Goal: Information Seeking & Learning: Learn about a topic

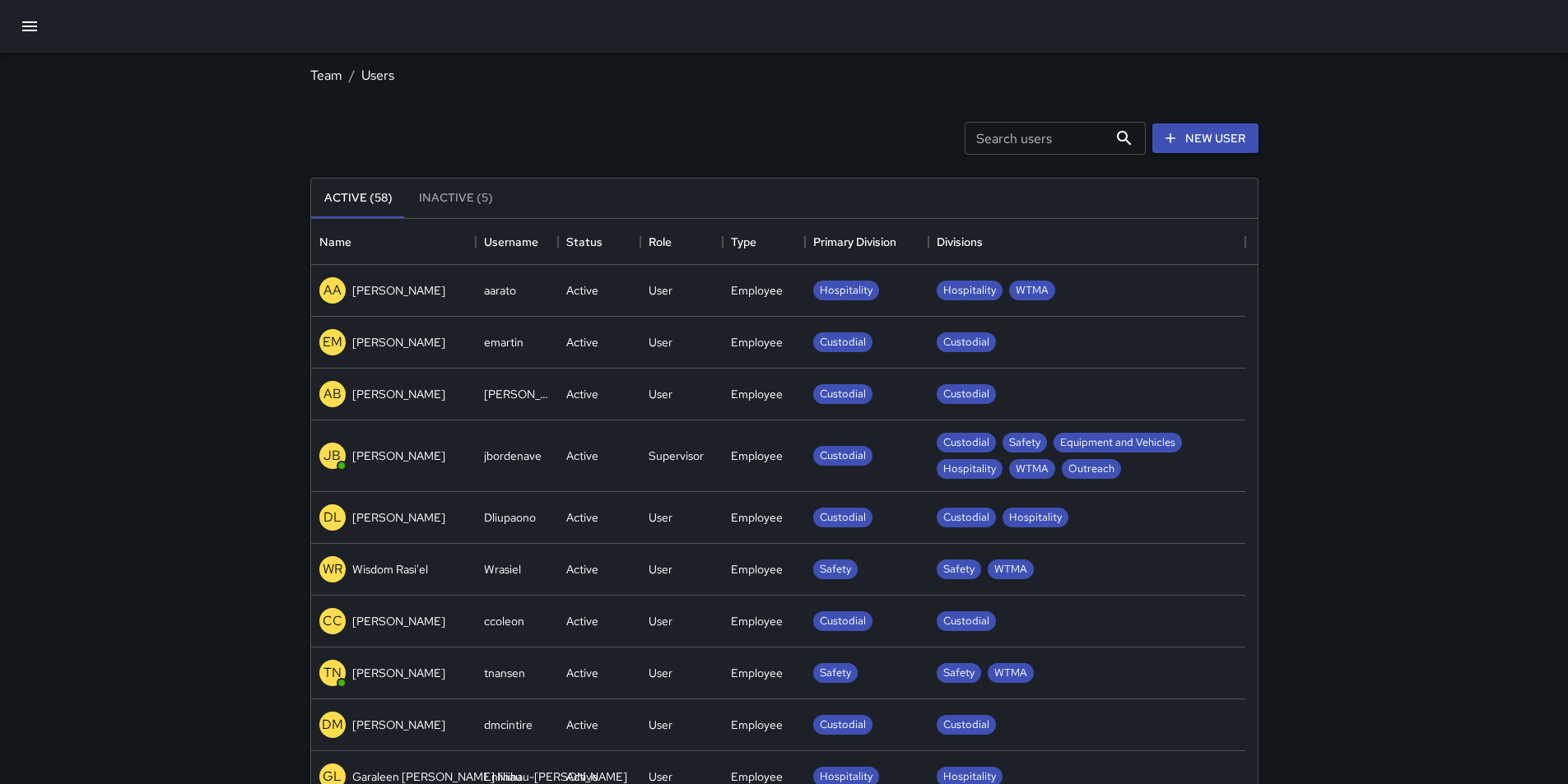
scroll to position [728, 935]
click at [33, 27] on icon "button" at bounding box center [29, 26] width 15 height 10
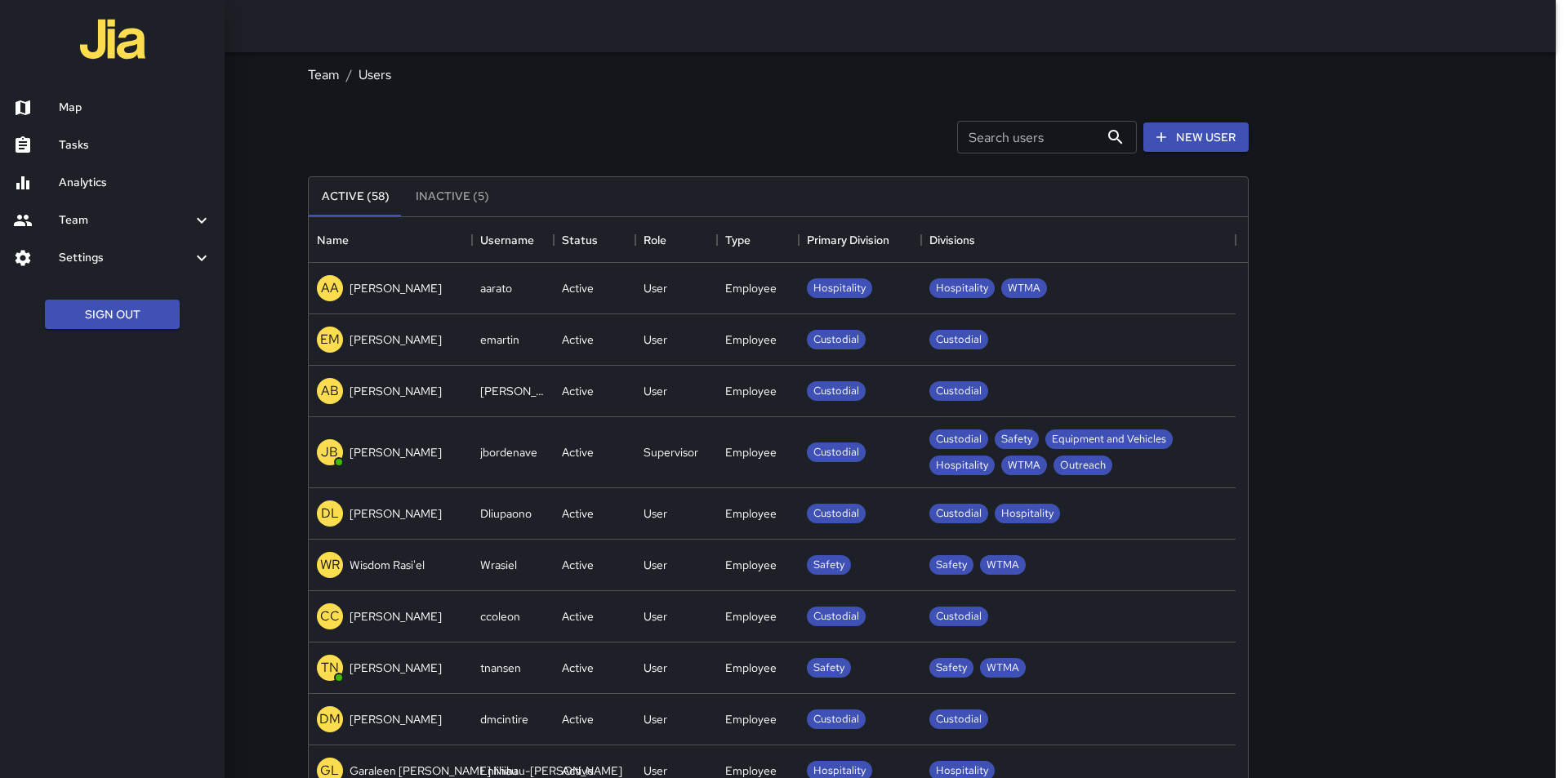
click at [51, 103] on div at bounding box center [35, 108] width 46 height 19
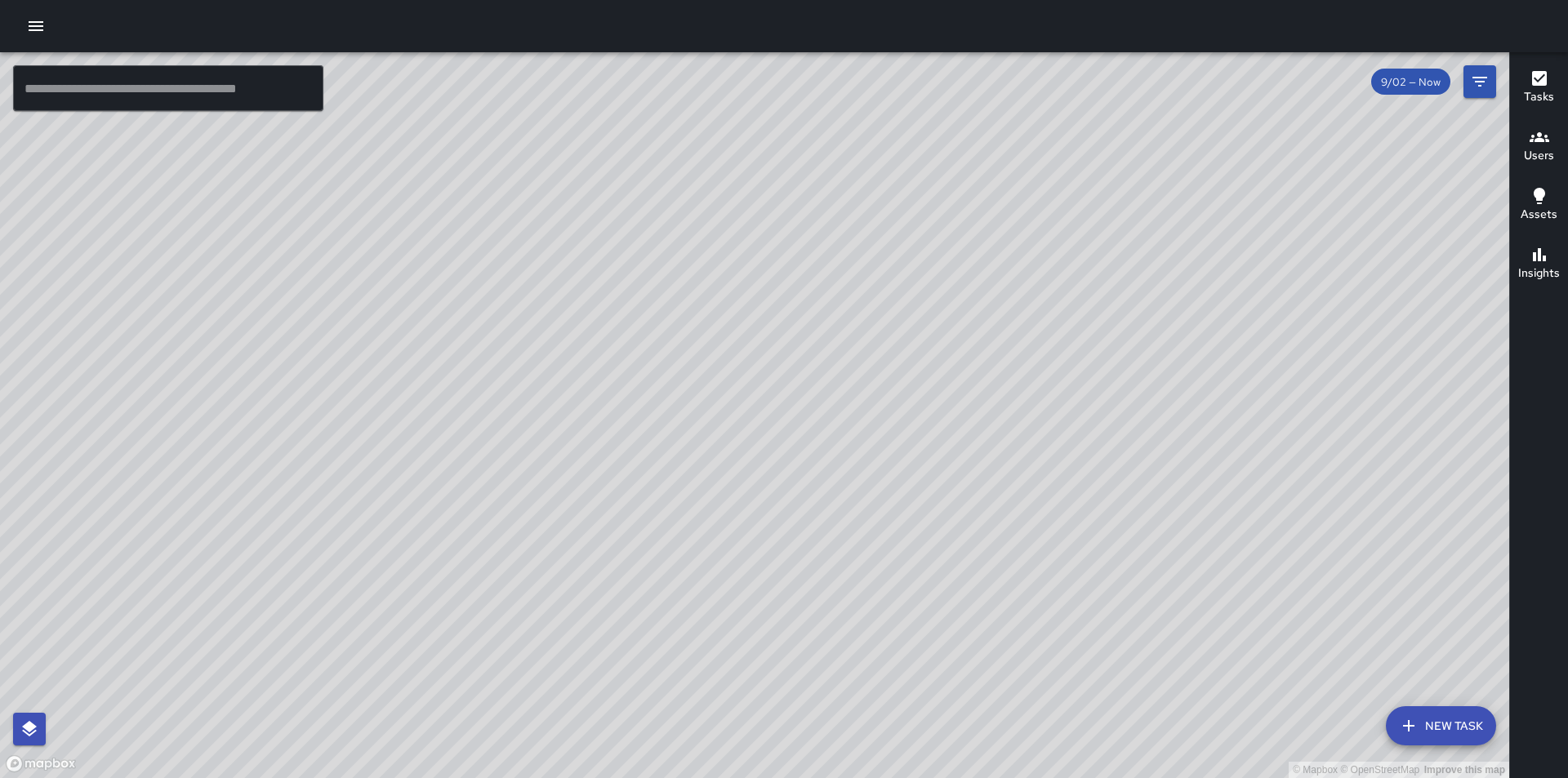
drag, startPoint x: 691, startPoint y: 650, endPoint x: 467, endPoint y: 545, distance: 247.4
click at [467, 545] on div "© Mapbox © OpenStreetMap Improve this map" at bounding box center [754, 415] width 1509 height 725
drag, startPoint x: 745, startPoint y: 574, endPoint x: 542, endPoint y: 591, distance: 203.7
click at [542, 591] on div "© Mapbox © OpenStreetMap Improve this map" at bounding box center [754, 415] width 1509 height 725
click at [633, 511] on div "© Mapbox © OpenStreetMap Improve this map" at bounding box center [754, 415] width 1509 height 725
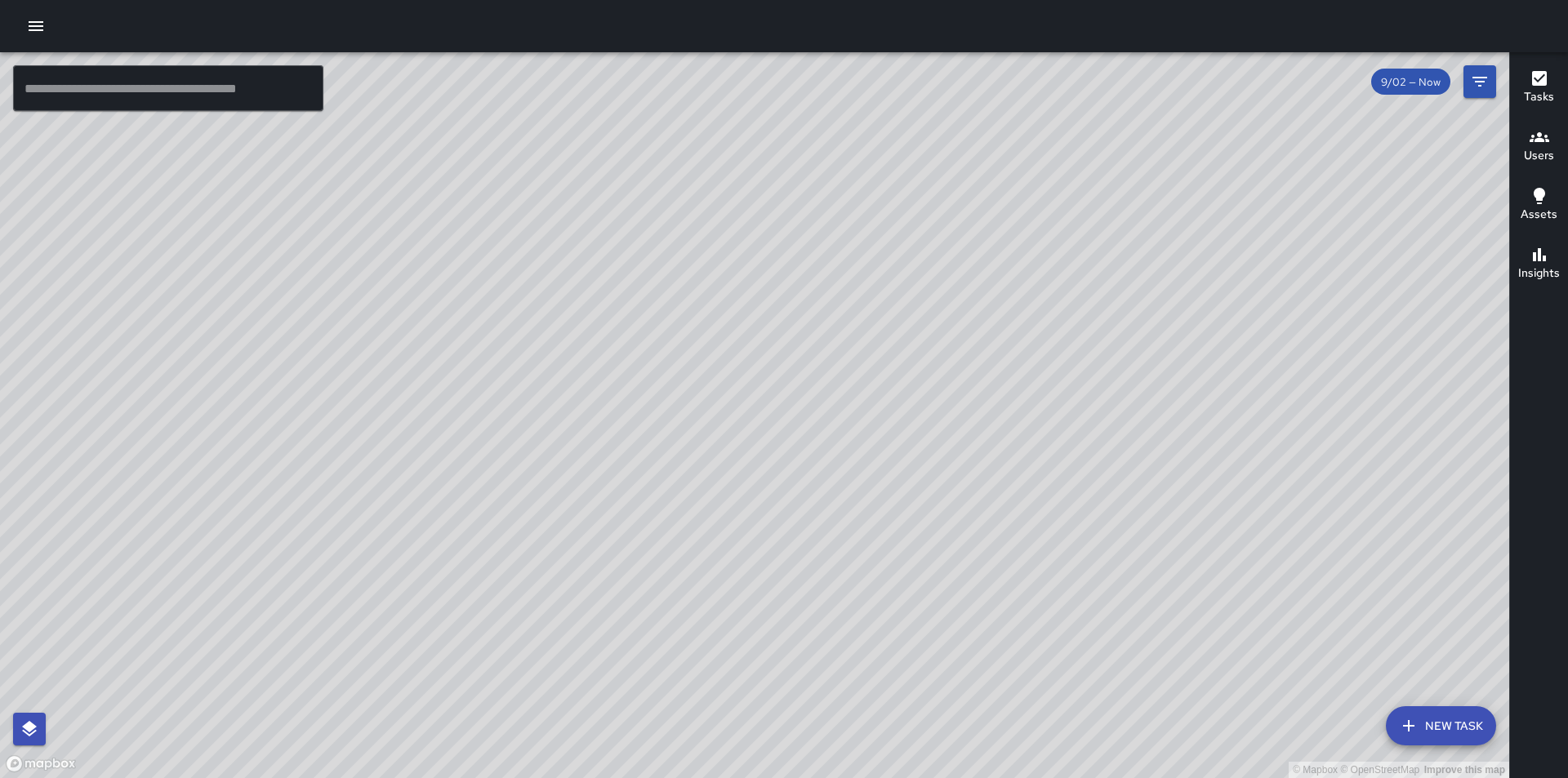
drag, startPoint x: 977, startPoint y: 638, endPoint x: 810, endPoint y: 371, distance: 314.9
click at [832, 410] on div "© Mapbox © OpenStreetMap Improve this map" at bounding box center [754, 415] width 1509 height 725
drag, startPoint x: 1075, startPoint y: 676, endPoint x: 918, endPoint y: 354, distance: 358.2
click at [918, 354] on div "© Mapbox © OpenStreetMap Improve this map" at bounding box center [754, 415] width 1509 height 725
drag, startPoint x: 1023, startPoint y: 608, endPoint x: 718, endPoint y: 446, distance: 345.4
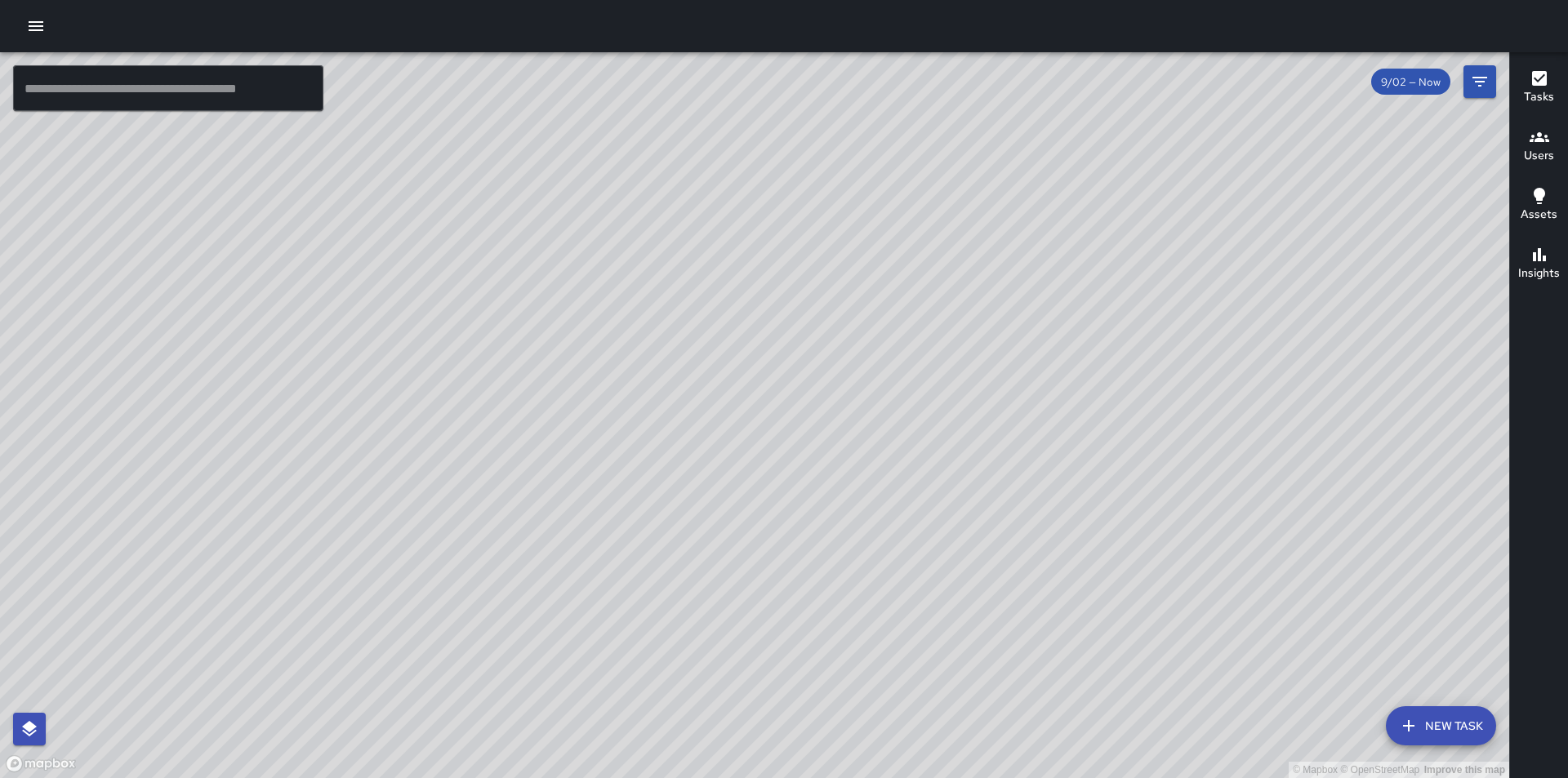
click at [718, 446] on div "© Mapbox © OpenStreetMap Improve this map" at bounding box center [754, 415] width 1509 height 725
drag, startPoint x: 1052, startPoint y: 644, endPoint x: 891, endPoint y: 365, distance: 322.1
click at [903, 384] on div "© Mapbox © OpenStreetMap Improve this map" at bounding box center [754, 415] width 1509 height 725
drag, startPoint x: 1070, startPoint y: 593, endPoint x: 974, endPoint y: 349, distance: 262.2
click at [974, 349] on div "© Mapbox © OpenStreetMap Improve this map" at bounding box center [754, 415] width 1509 height 725
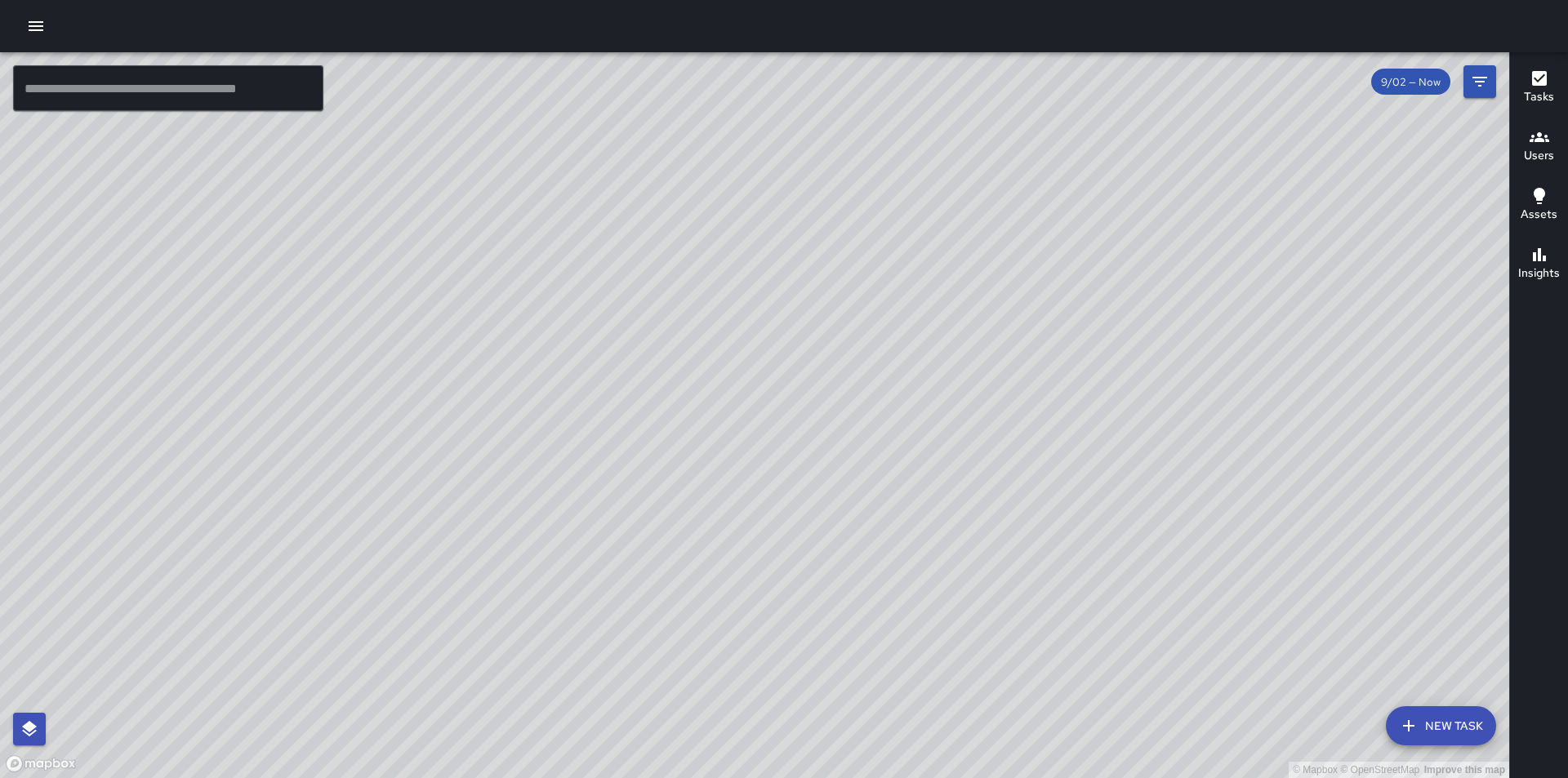
click at [33, 23] on icon "button" at bounding box center [36, 26] width 19 height 19
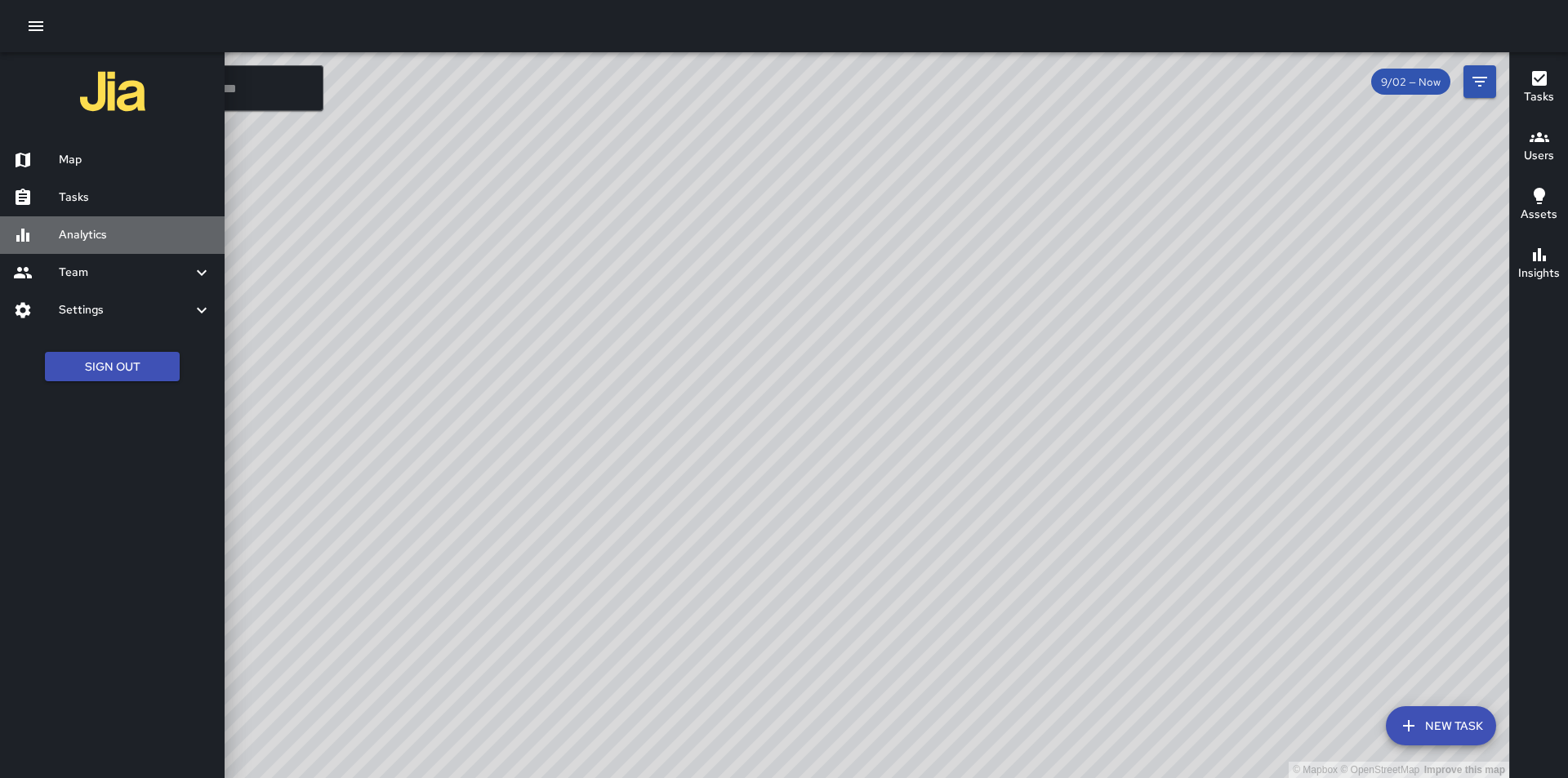
click at [74, 234] on h6 "Analytics" at bounding box center [134, 235] width 153 height 18
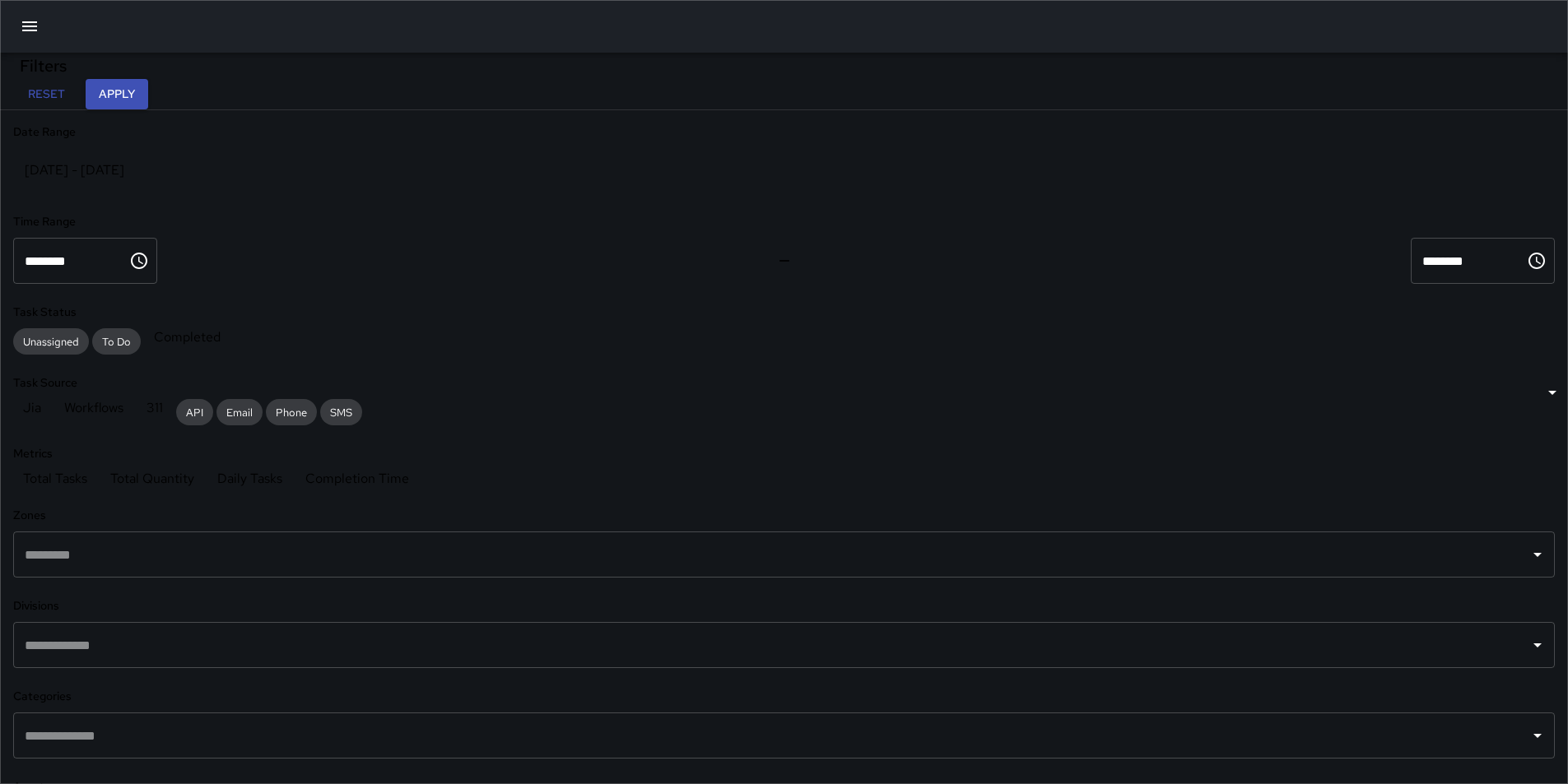
scroll to position [479, 1161]
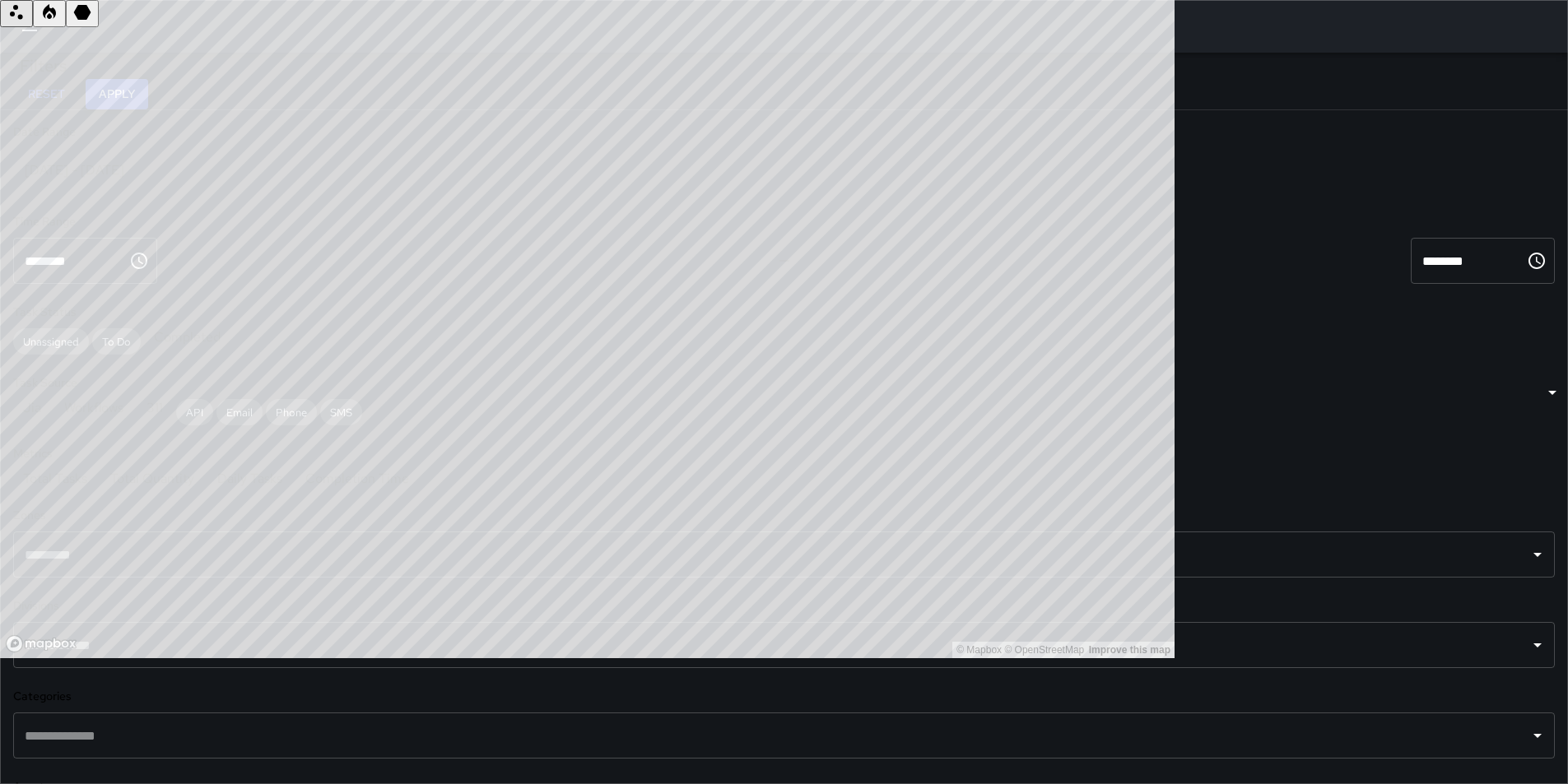
click at [293, 170] on div "[DATE] - [DATE]" at bounding box center [802, 170] width 1580 height 46
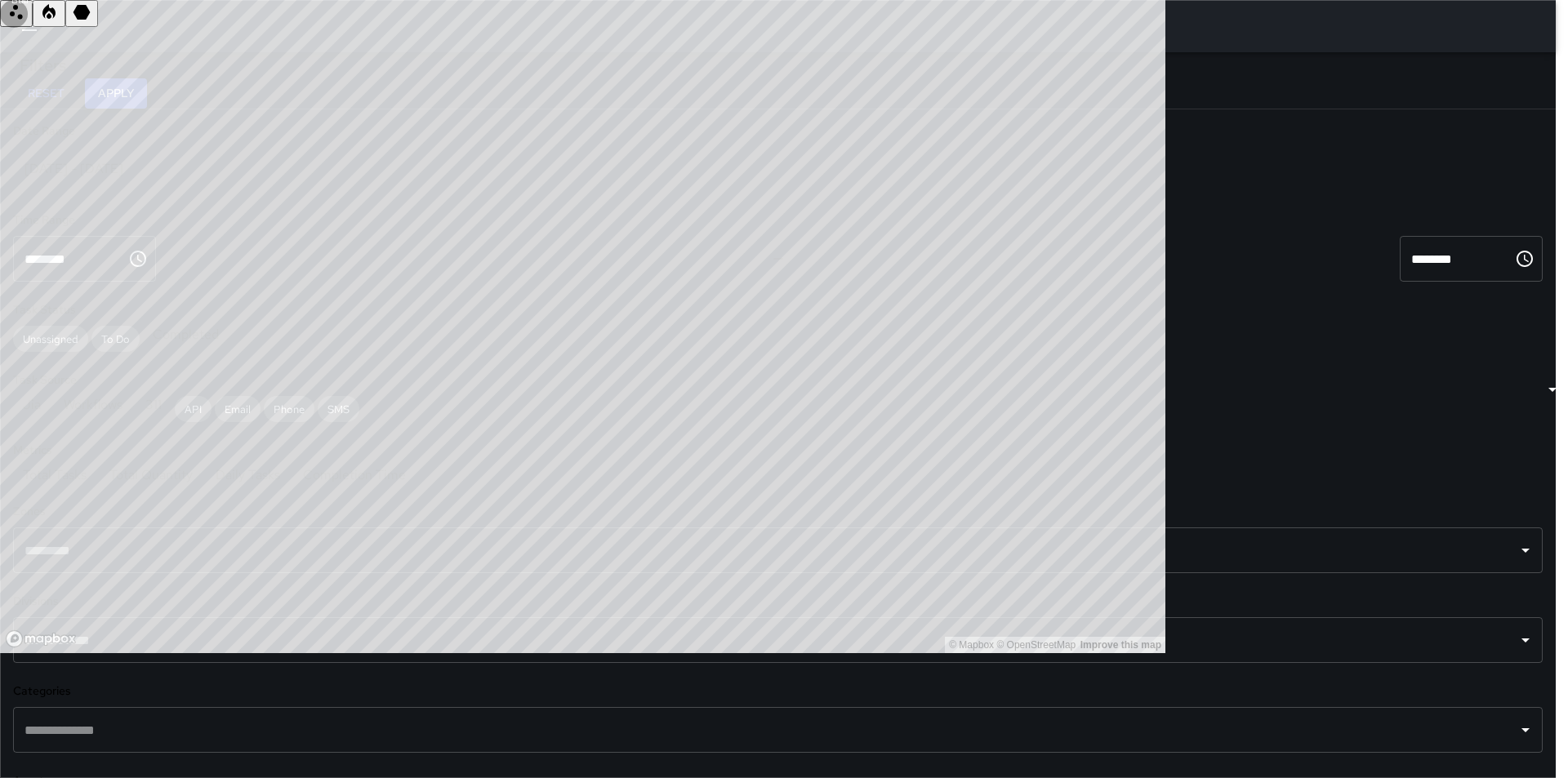
type input "******"
type input "**********"
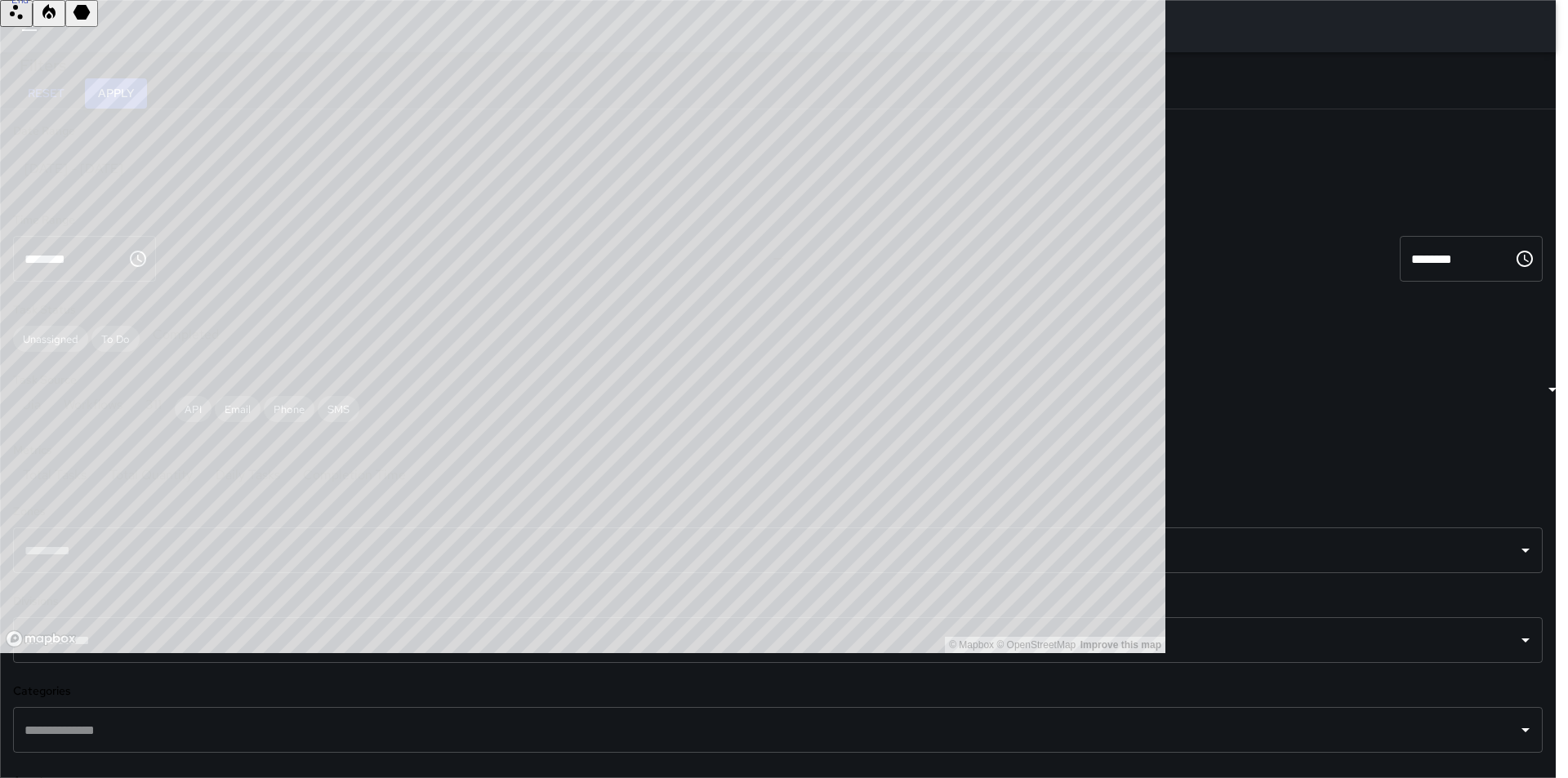
type input "**********"
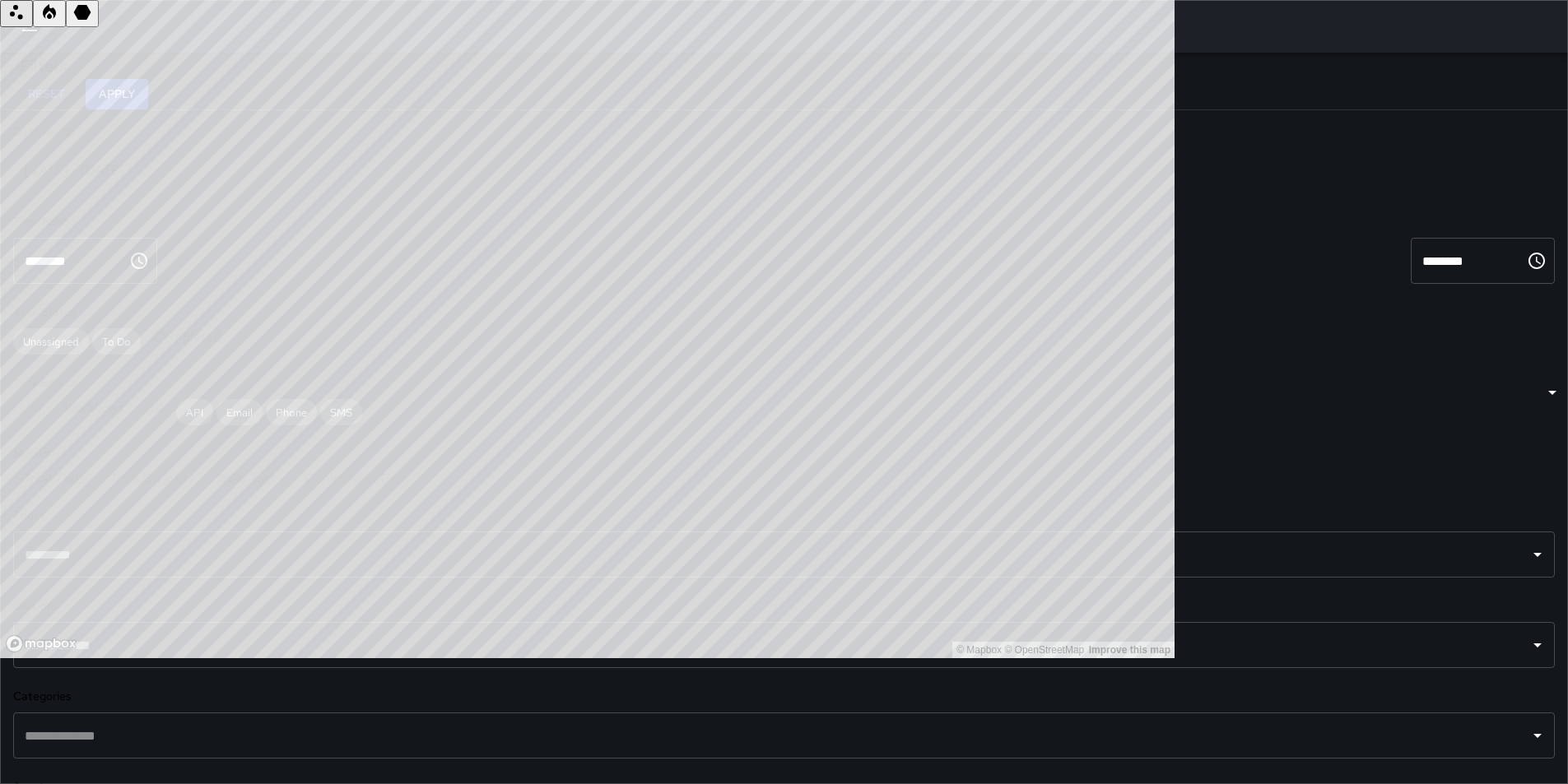
scroll to position [247, 0]
click at [1528, 635] on icon "Open" at bounding box center [1538, 645] width 20 height 20
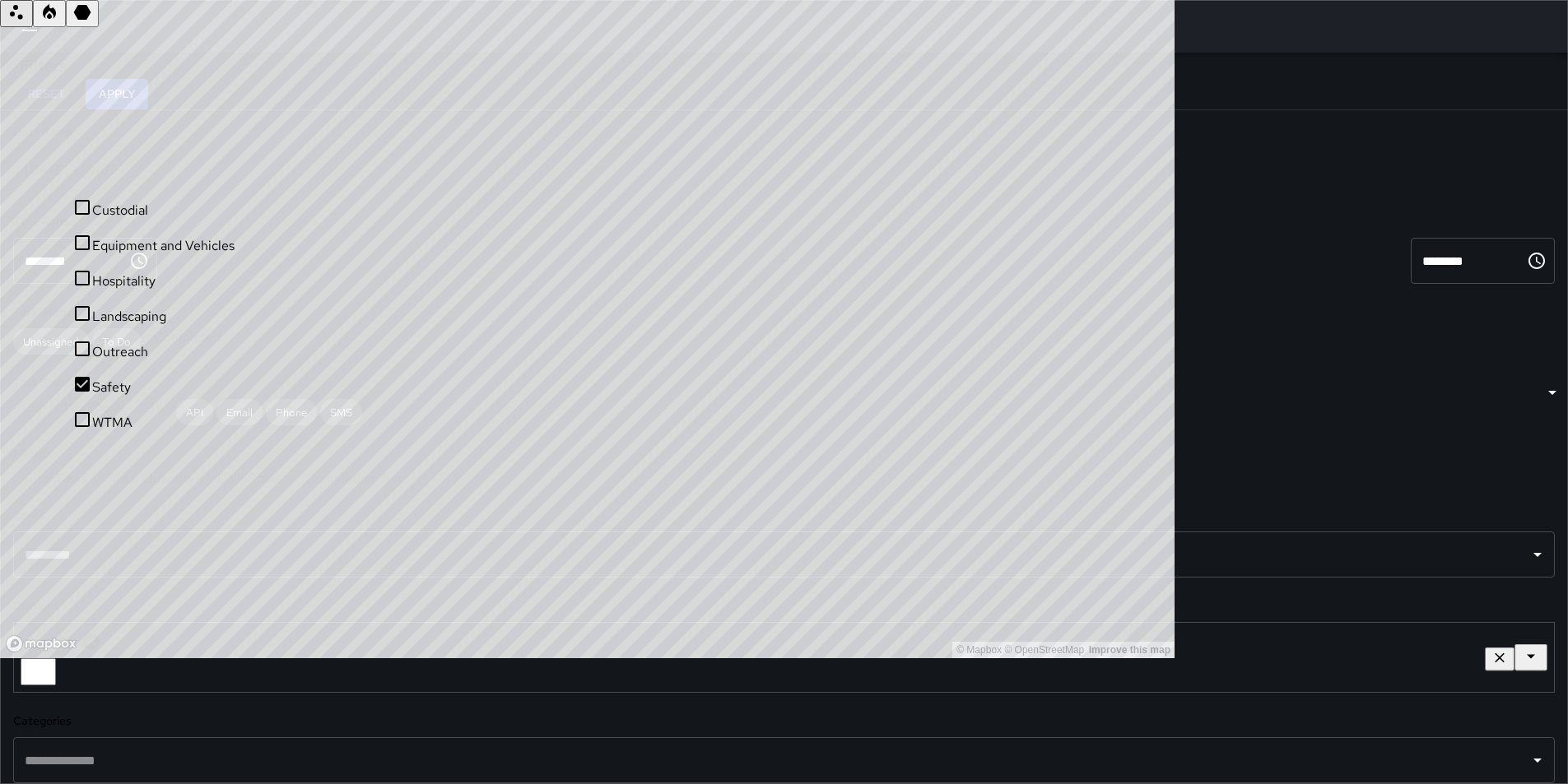
click at [148, 84] on button "Apply" at bounding box center [117, 94] width 63 height 30
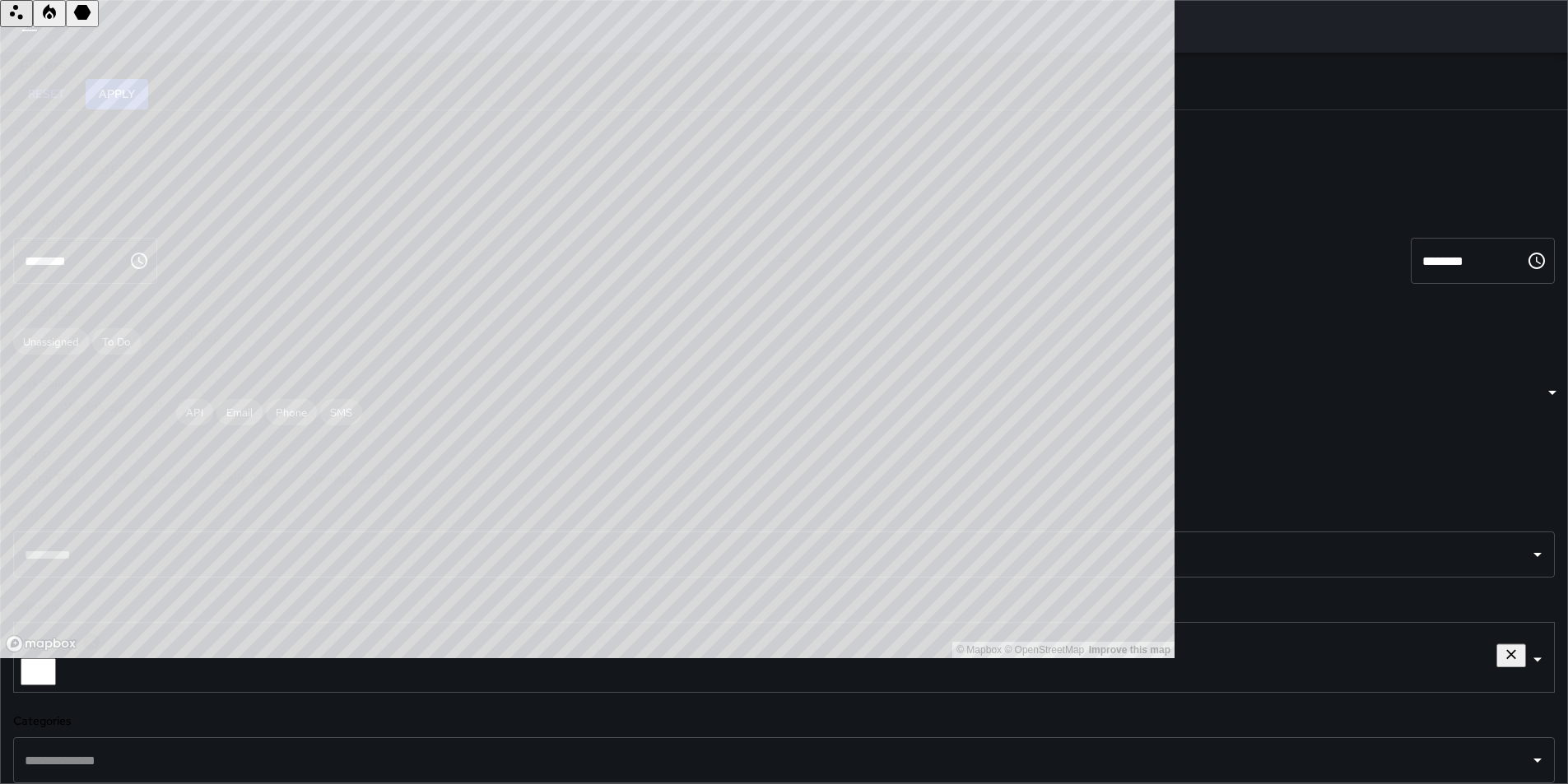
click at [1528, 751] on icon "Open" at bounding box center [1538, 760] width 20 height 20
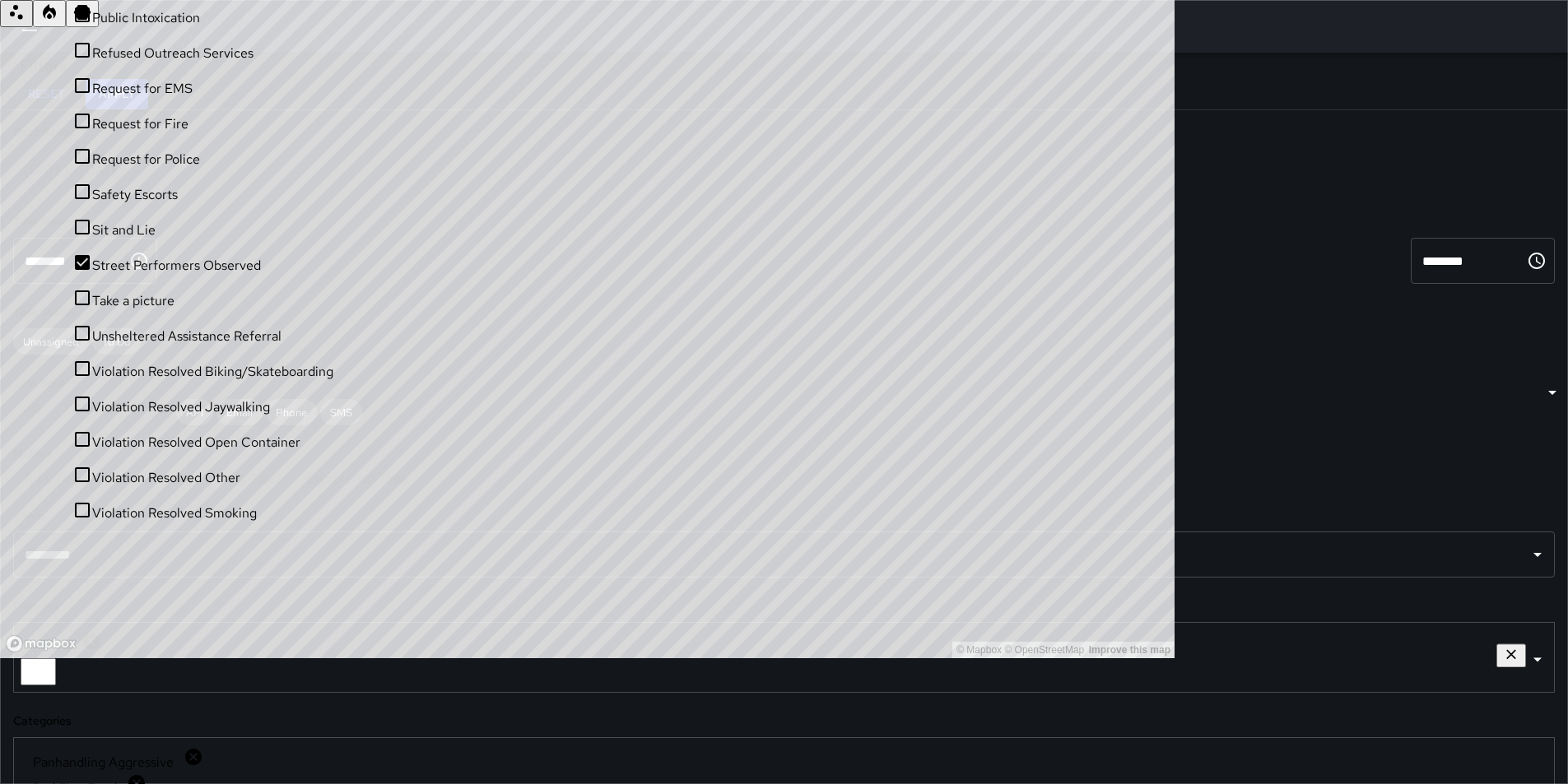
scroll to position [970, 0]
click at [148, 94] on button "Apply" at bounding box center [117, 94] width 63 height 30
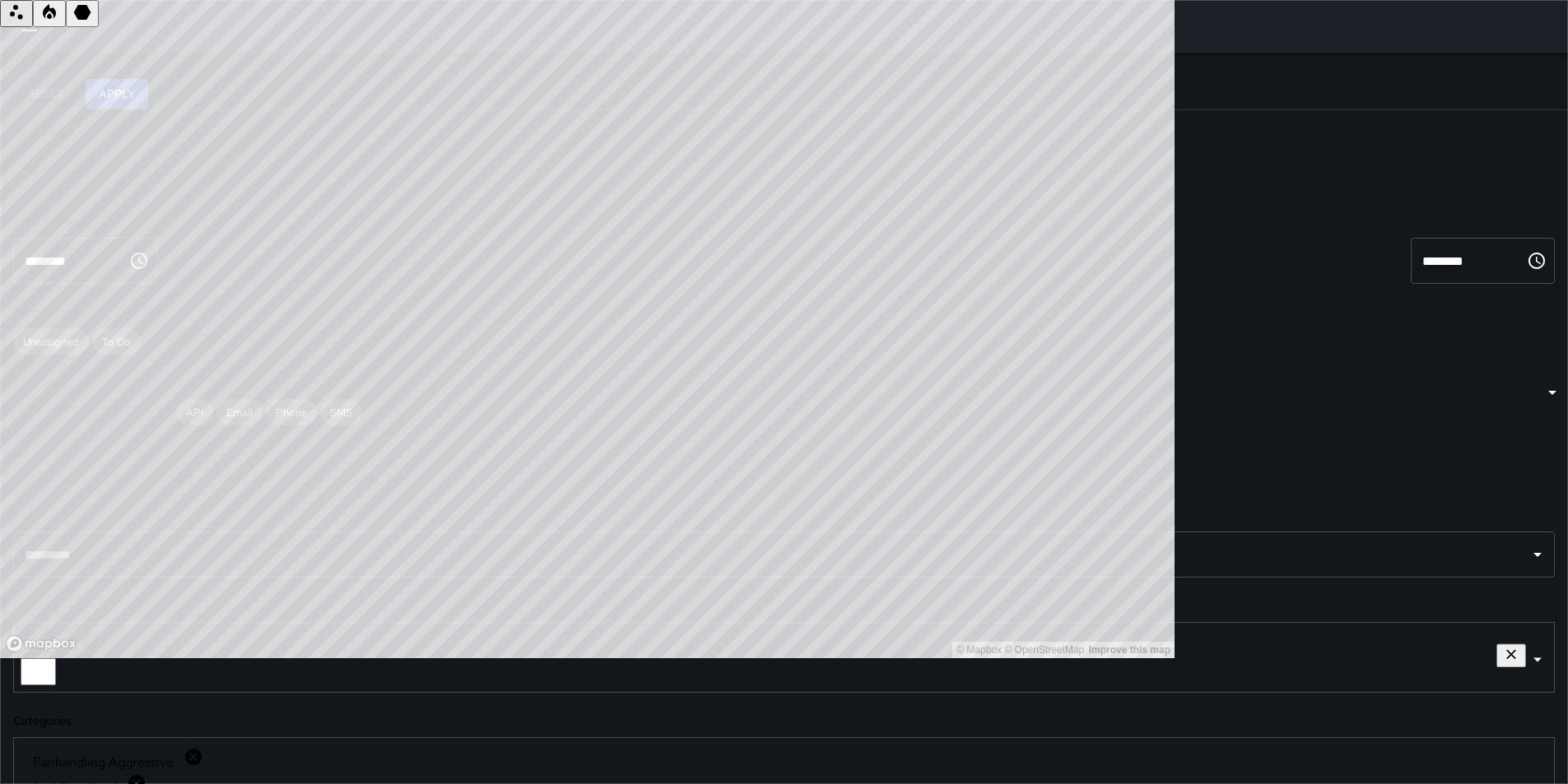
scroll to position [329, 0]
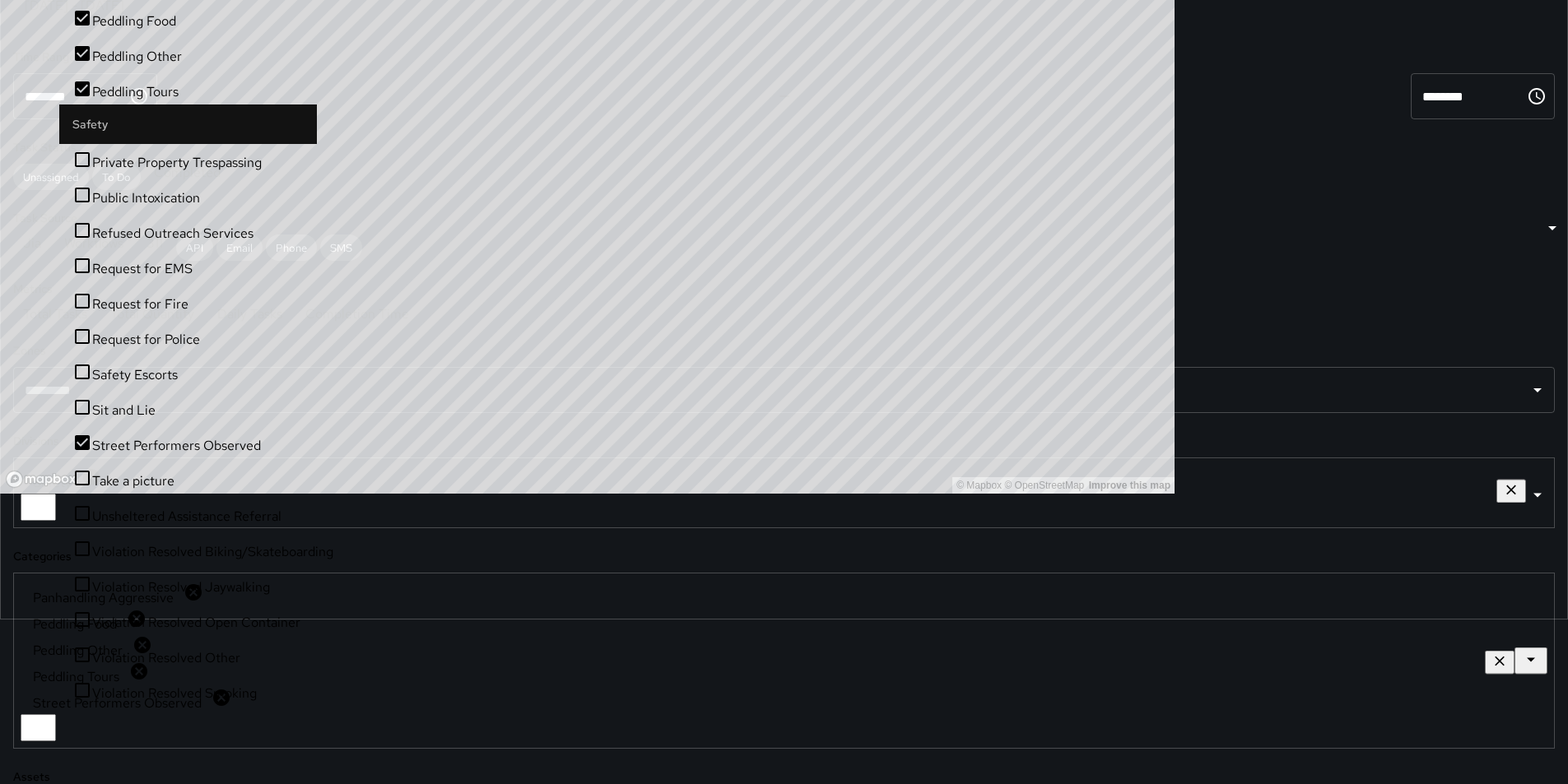
scroll to position [0, 0]
click at [137, 184] on span "To Do" at bounding box center [117, 177] width 49 height 14
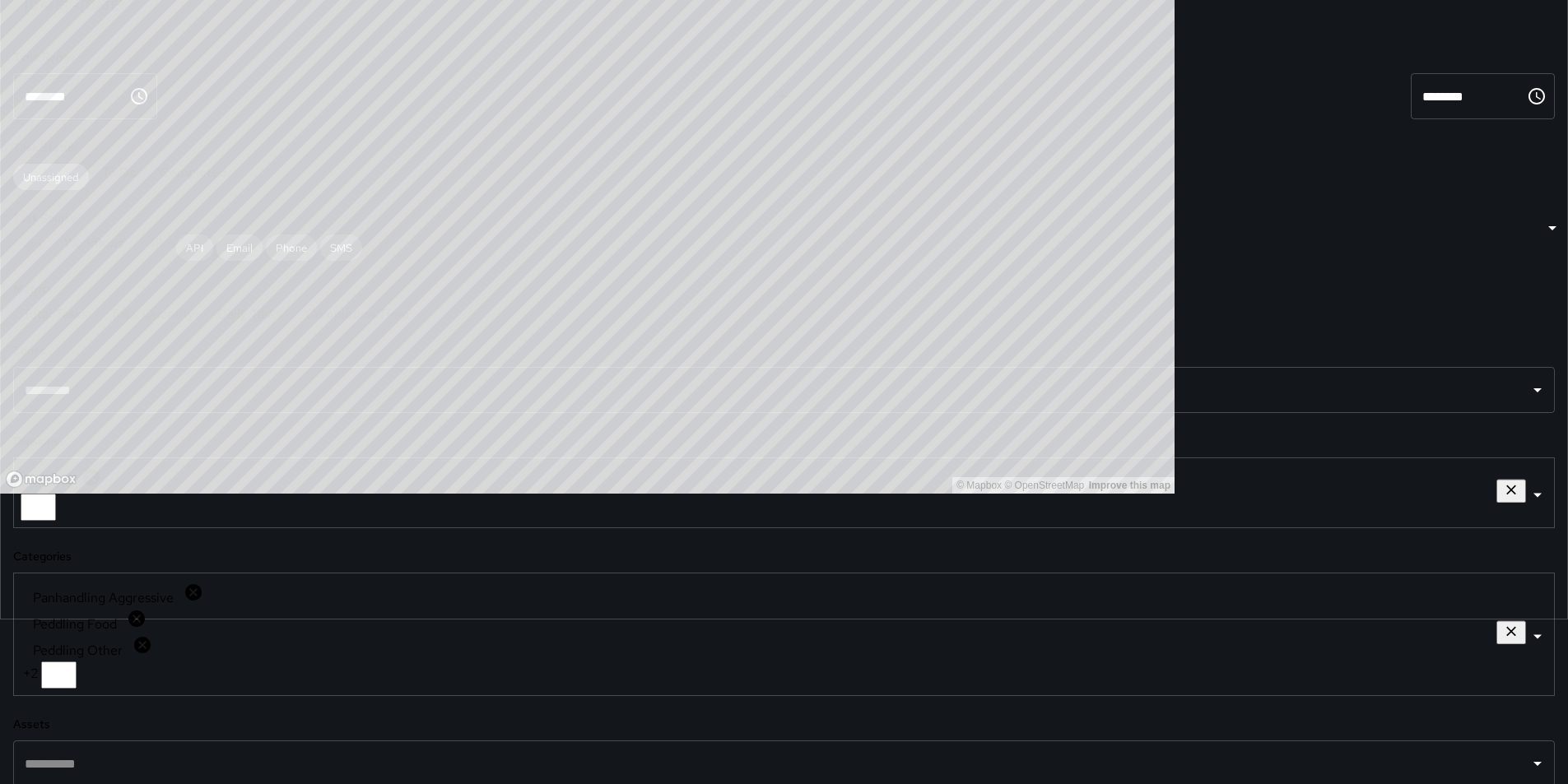
click at [79, 184] on span "Unassigned" at bounding box center [50, 177] width 76 height 14
click at [291, 246] on span "Phone" at bounding box center [291, 239] width 51 height 14
click at [217, 246] on span "Email" at bounding box center [239, 239] width 46 height 14
click at [187, 246] on span "API" at bounding box center [195, 239] width 37 height 14
click at [336, 246] on span "SMS" at bounding box center [357, 239] width 42 height 14
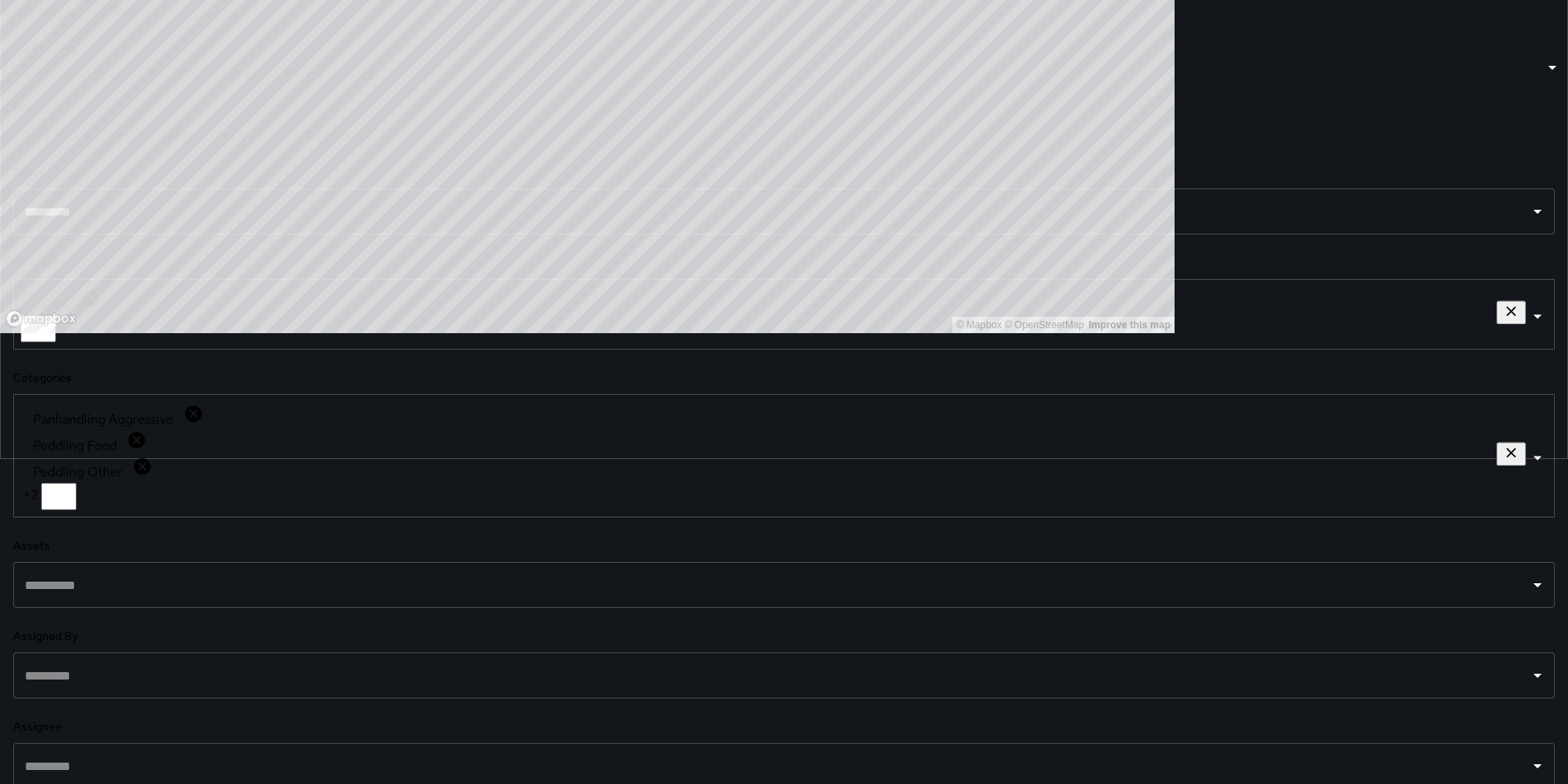
scroll to position [329, 0]
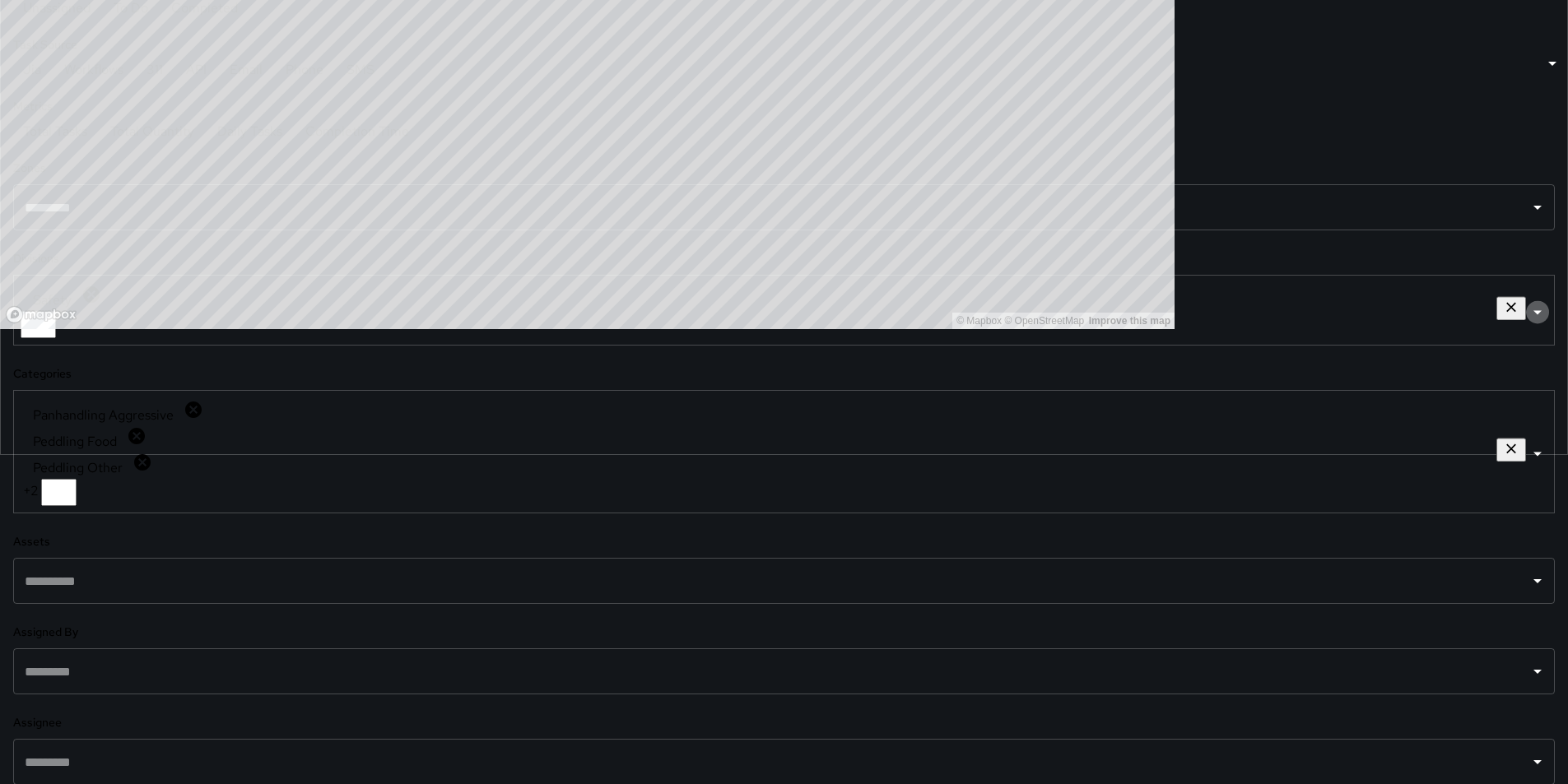
click at [1534, 316] on icon "Open" at bounding box center [1538, 313] width 8 height 4
click at [1492, 319] on icon "Clear" at bounding box center [1499, 311] width 17 height 17
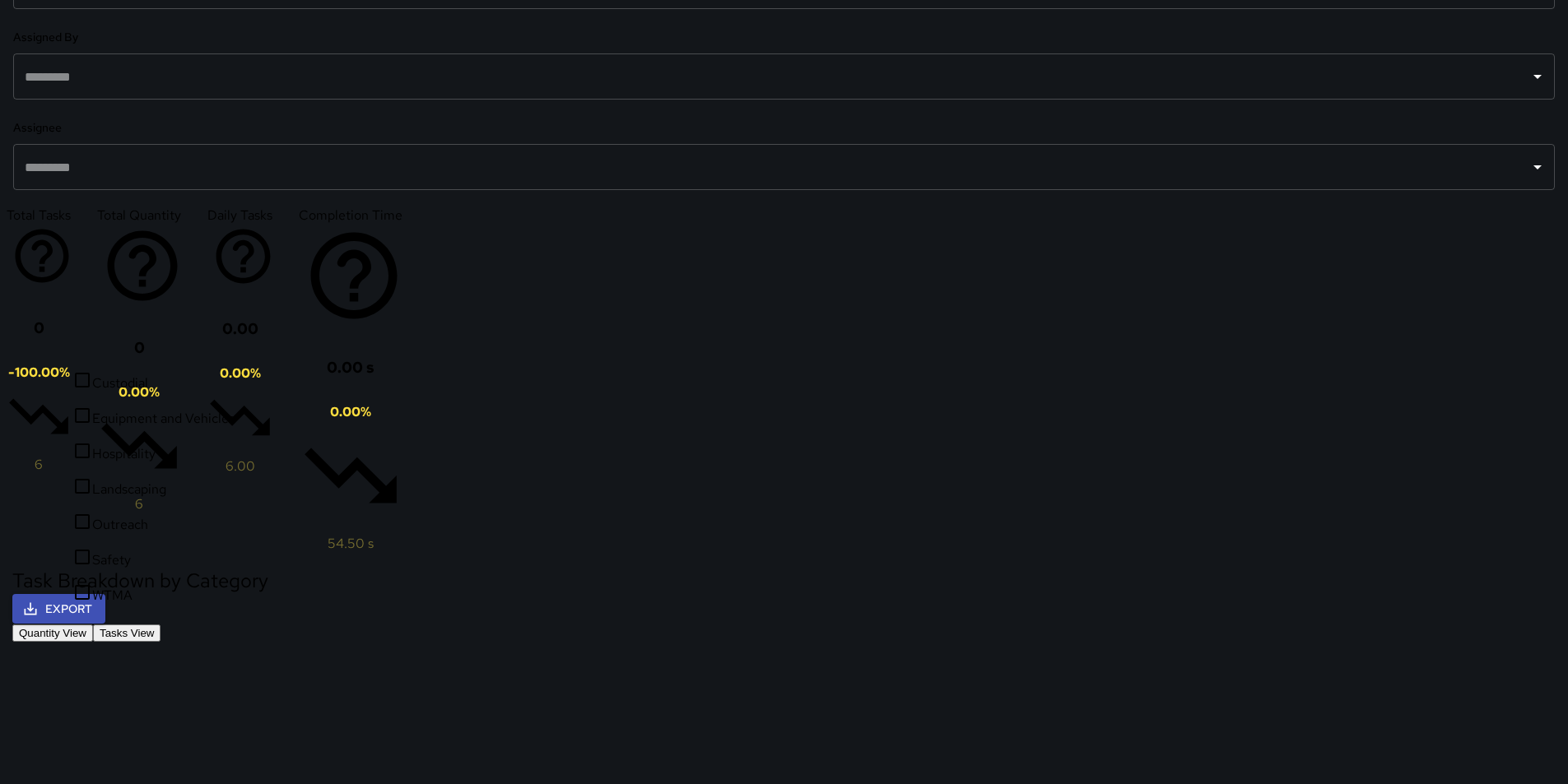
scroll to position [905, 0]
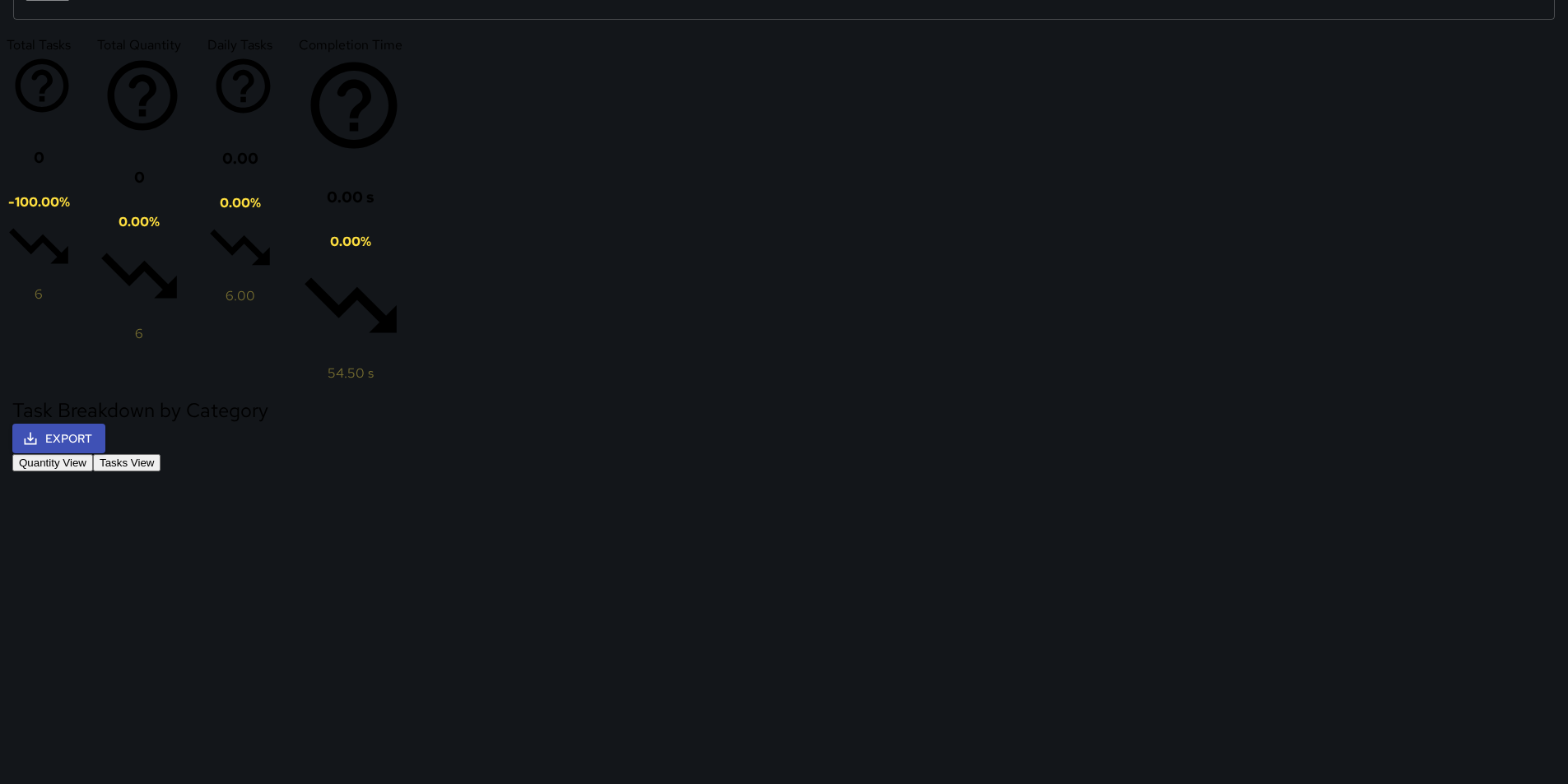
scroll to position [5, 0]
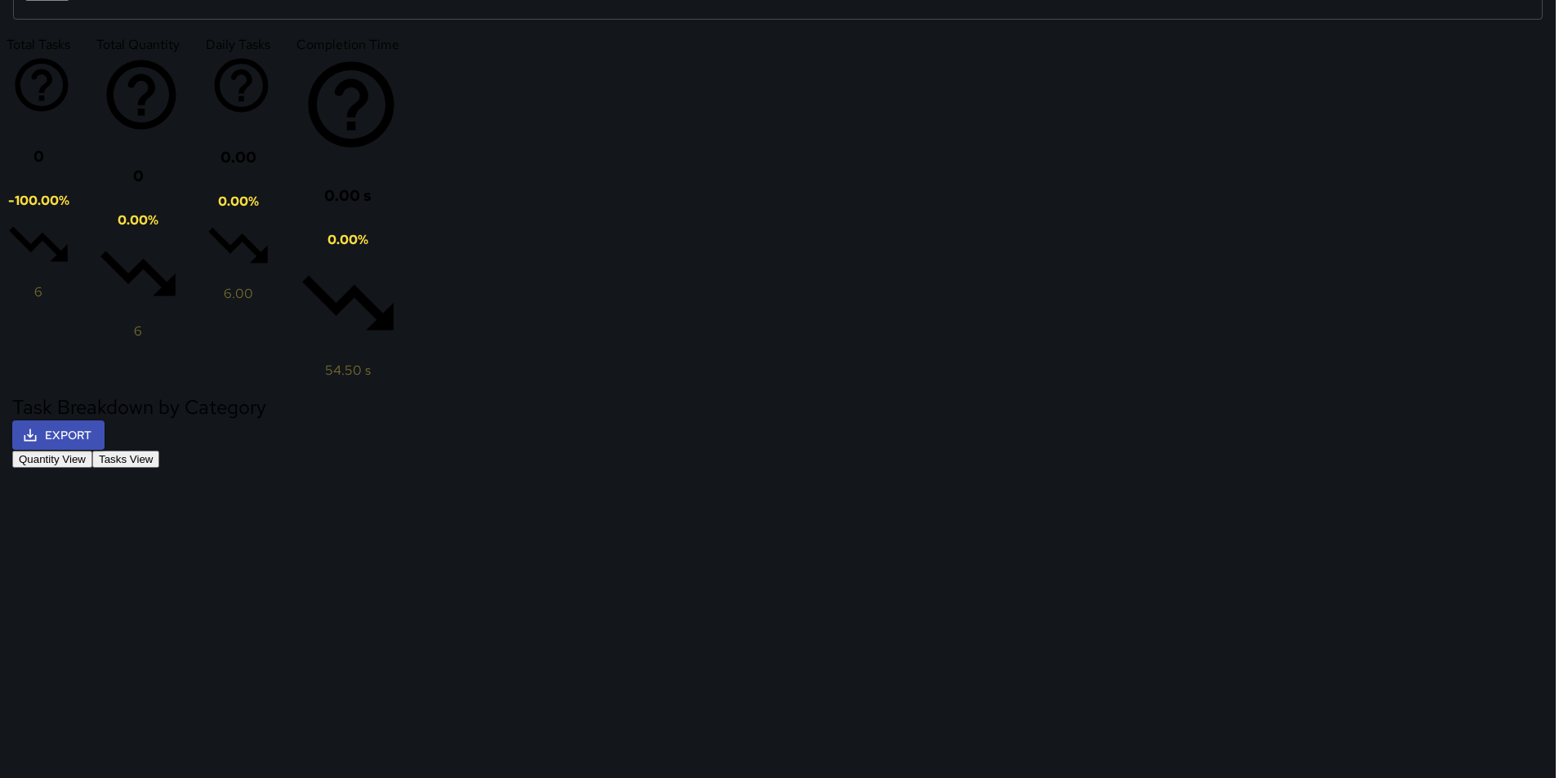
type input "**********"
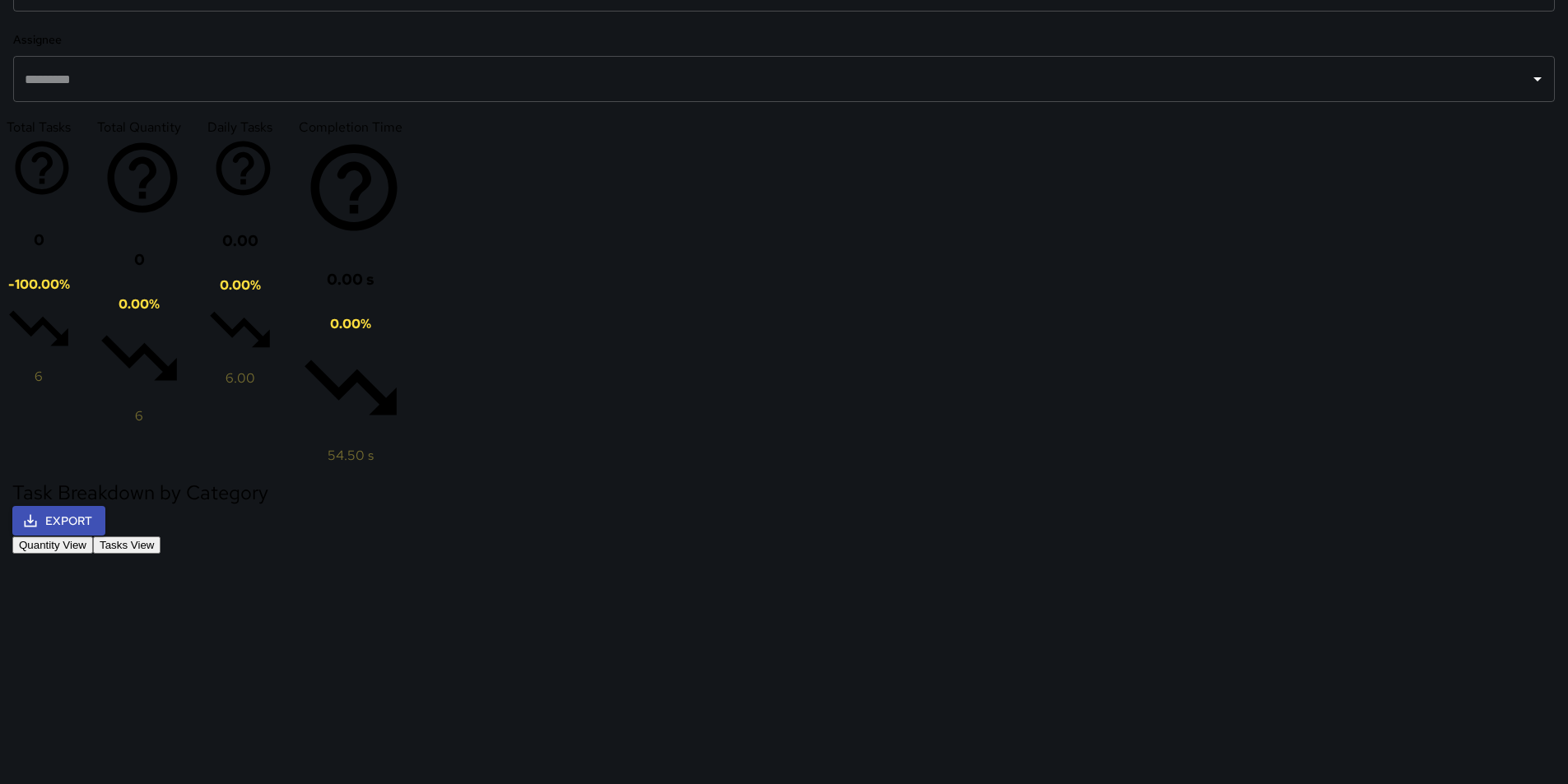
scroll to position [170, 0]
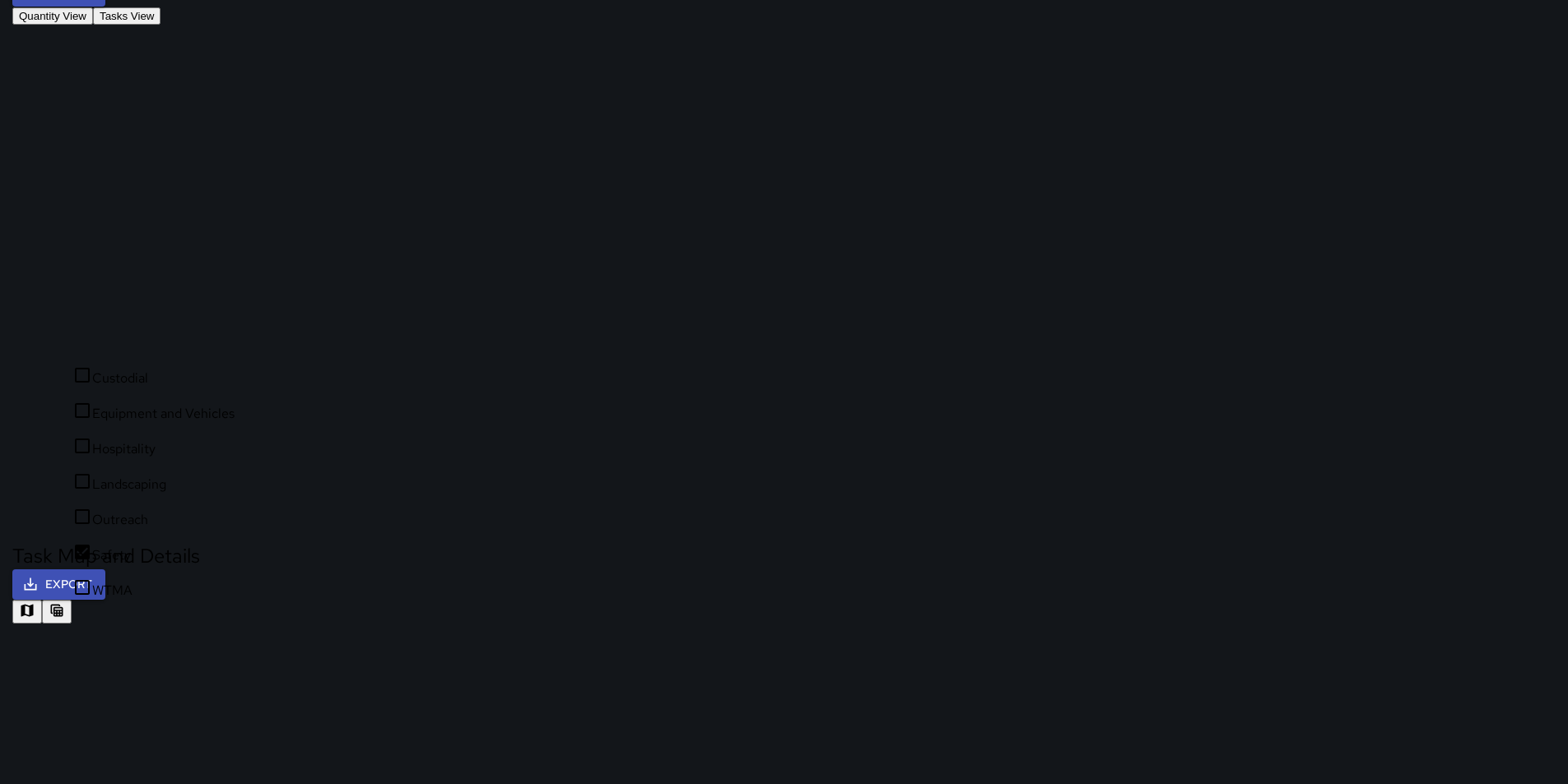
scroll to position [334, 0]
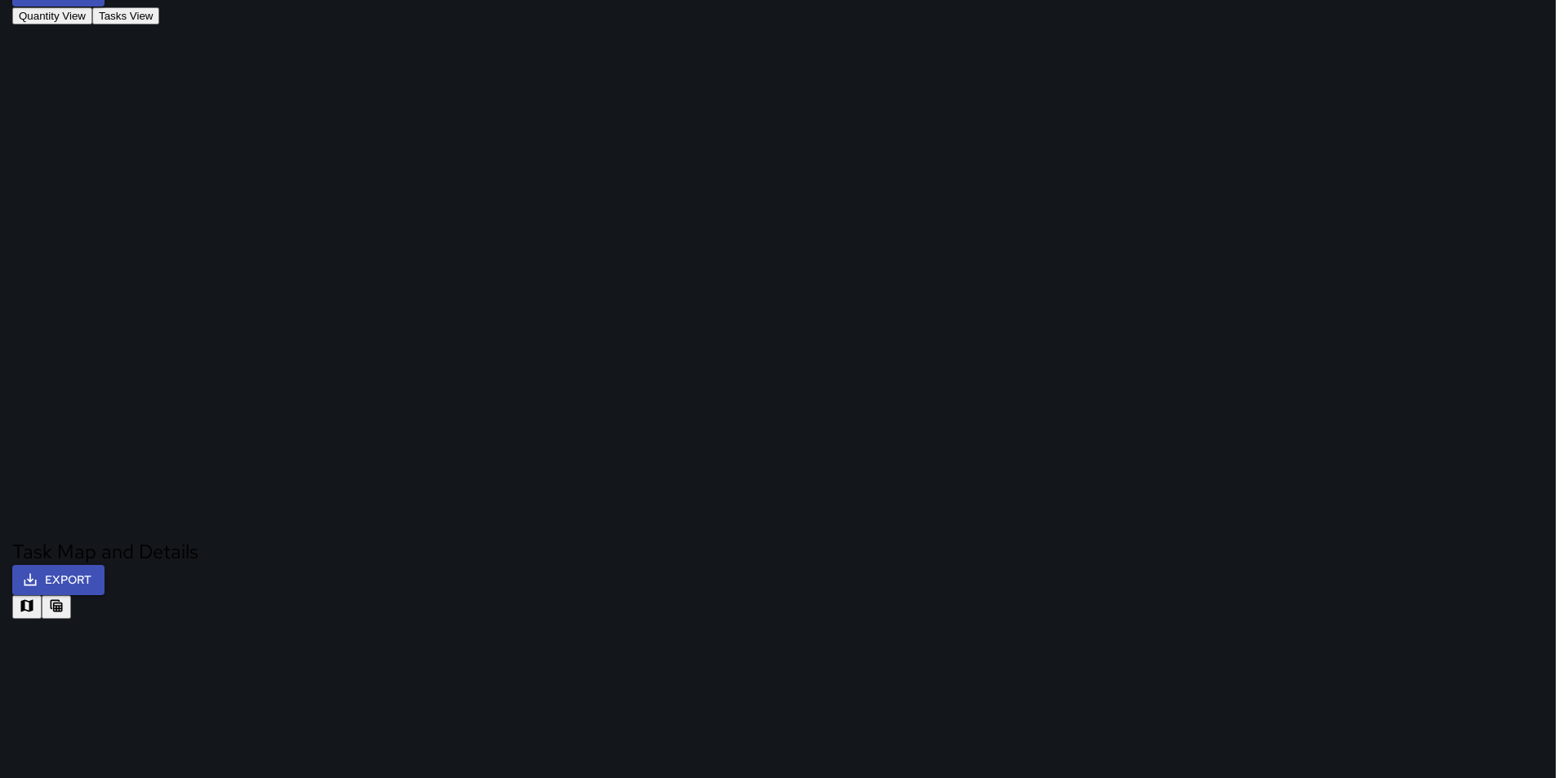
type input "**********"
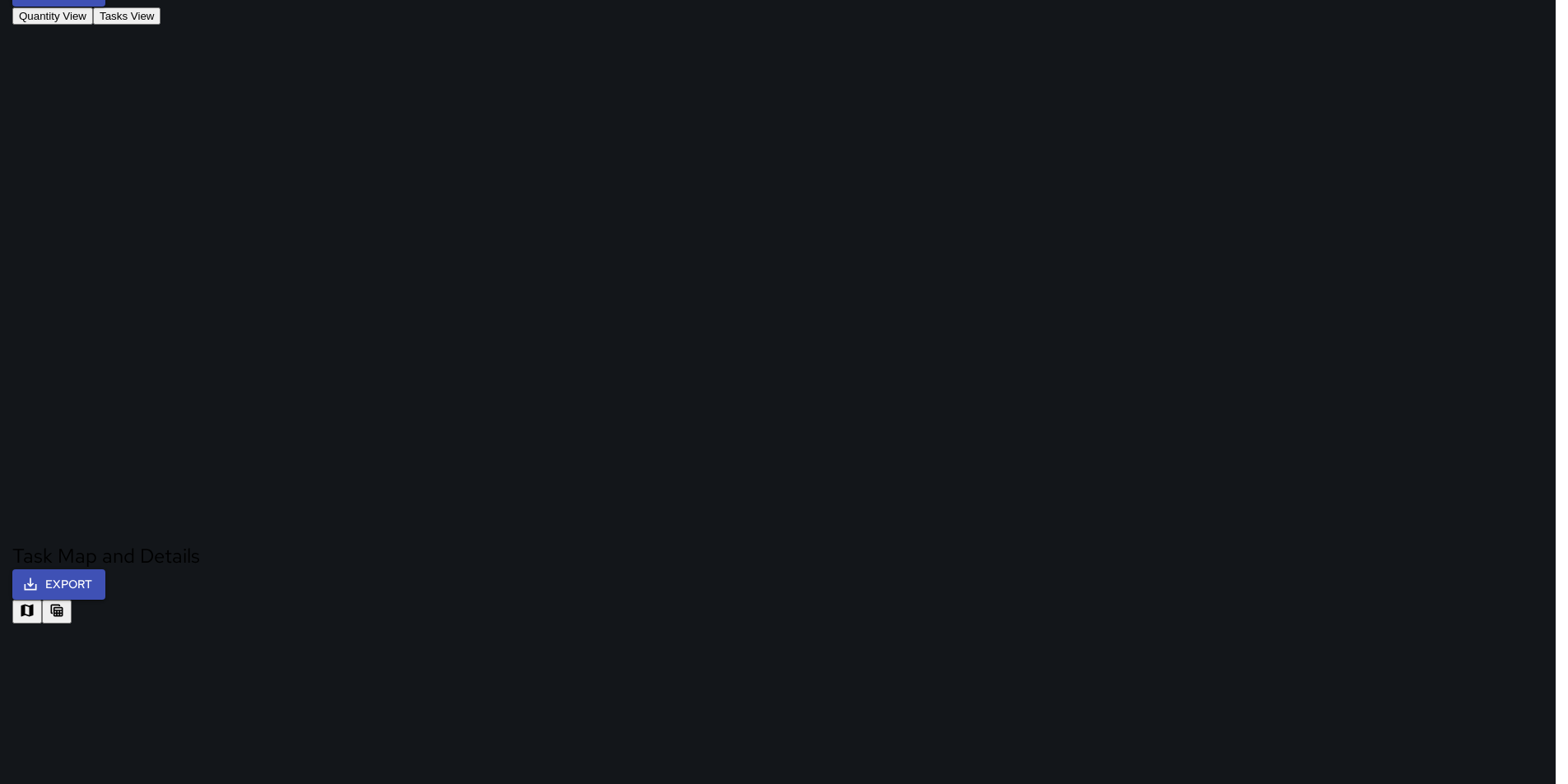
scroll to position [13, 13]
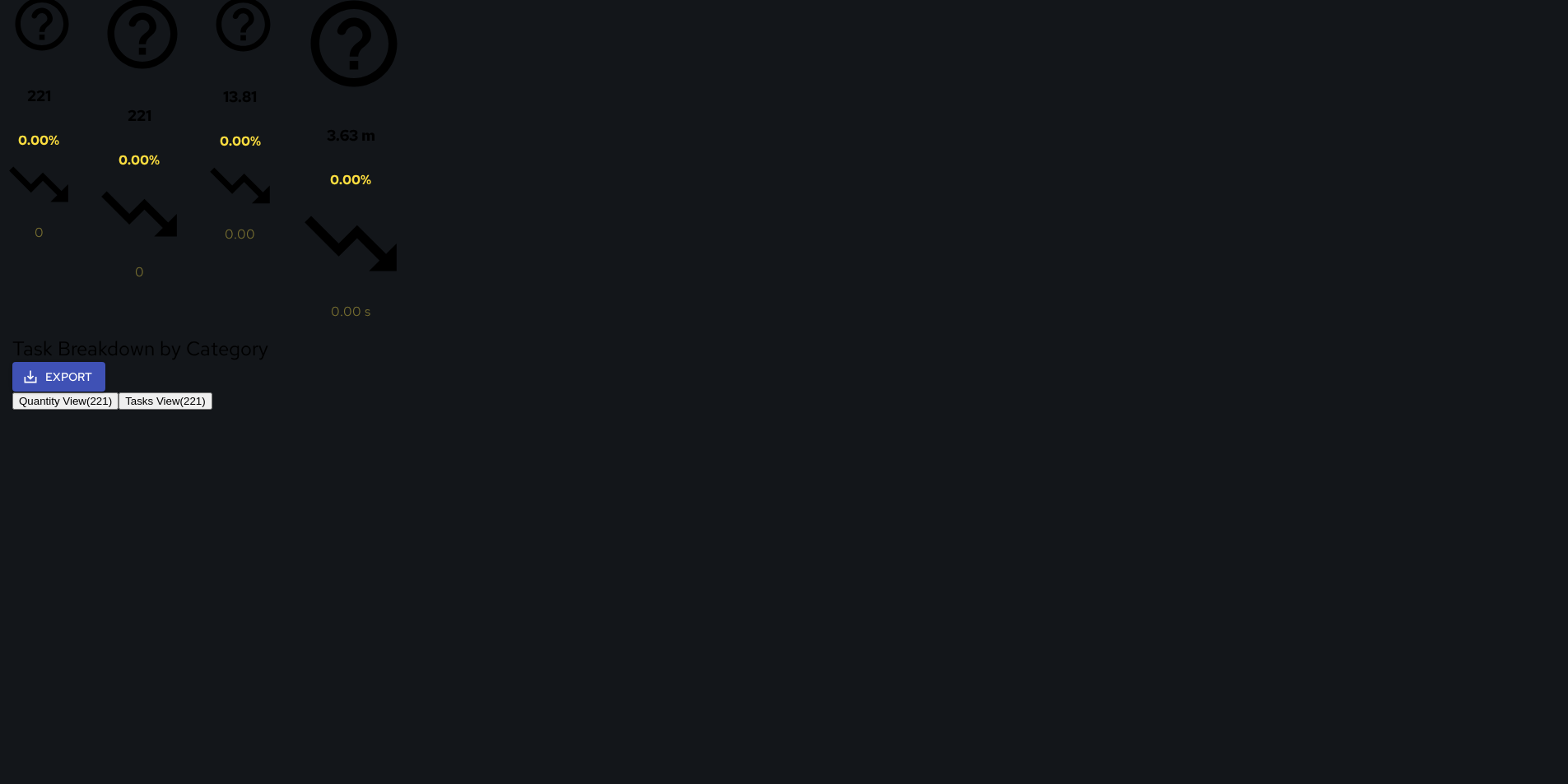
scroll to position [1130, 0]
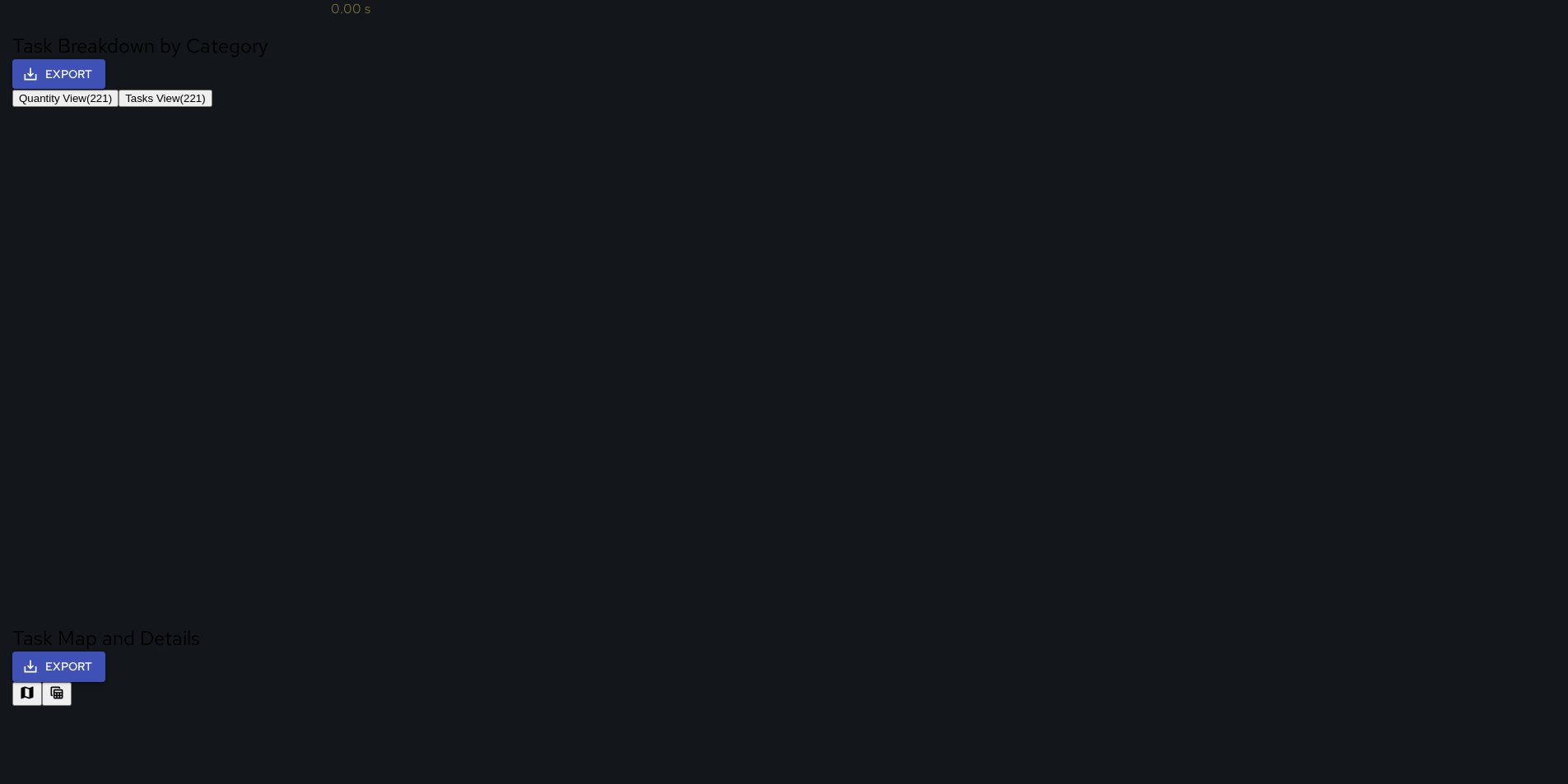
scroll to position [329, 0]
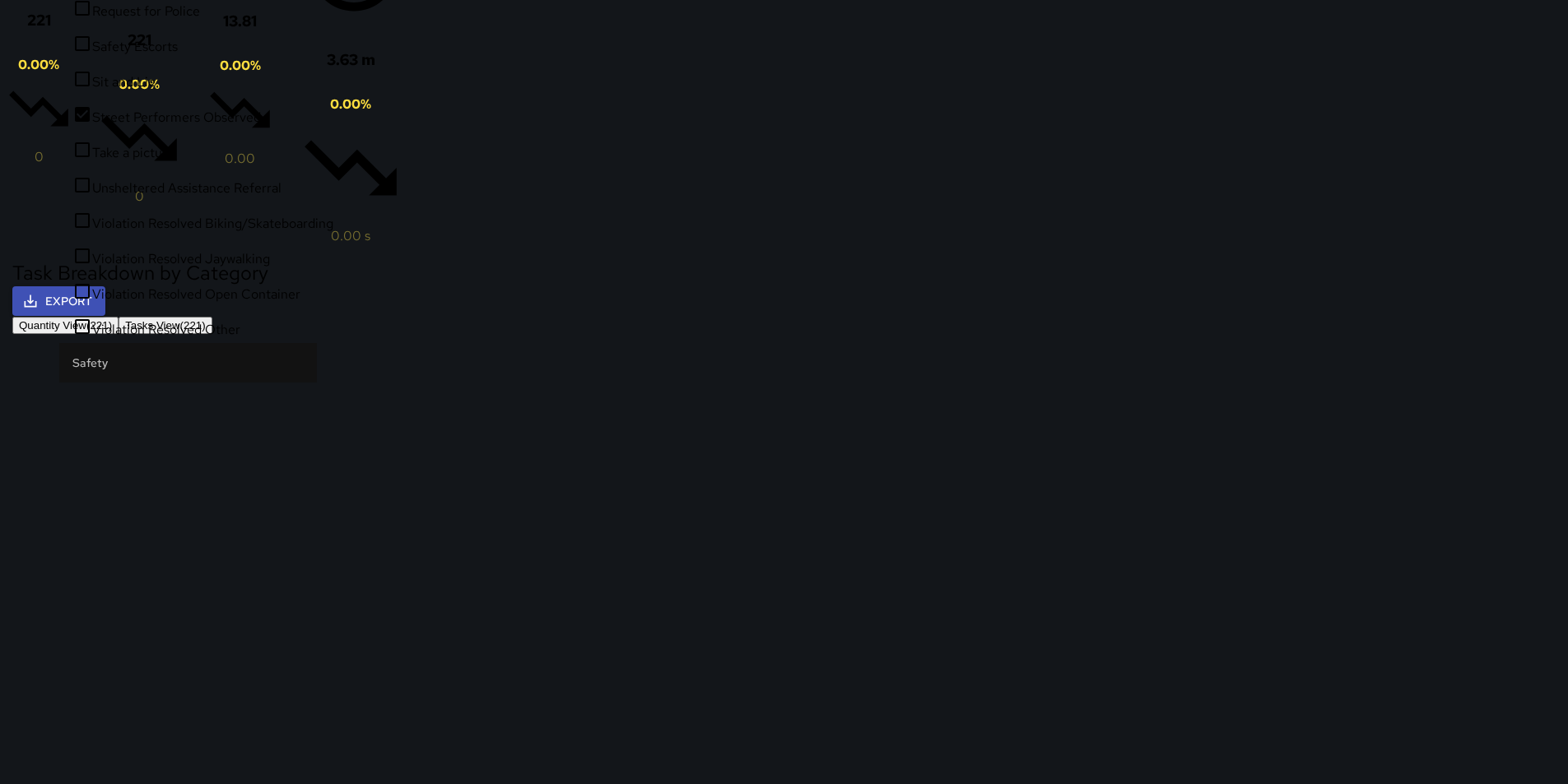
scroll to position [1130, 0]
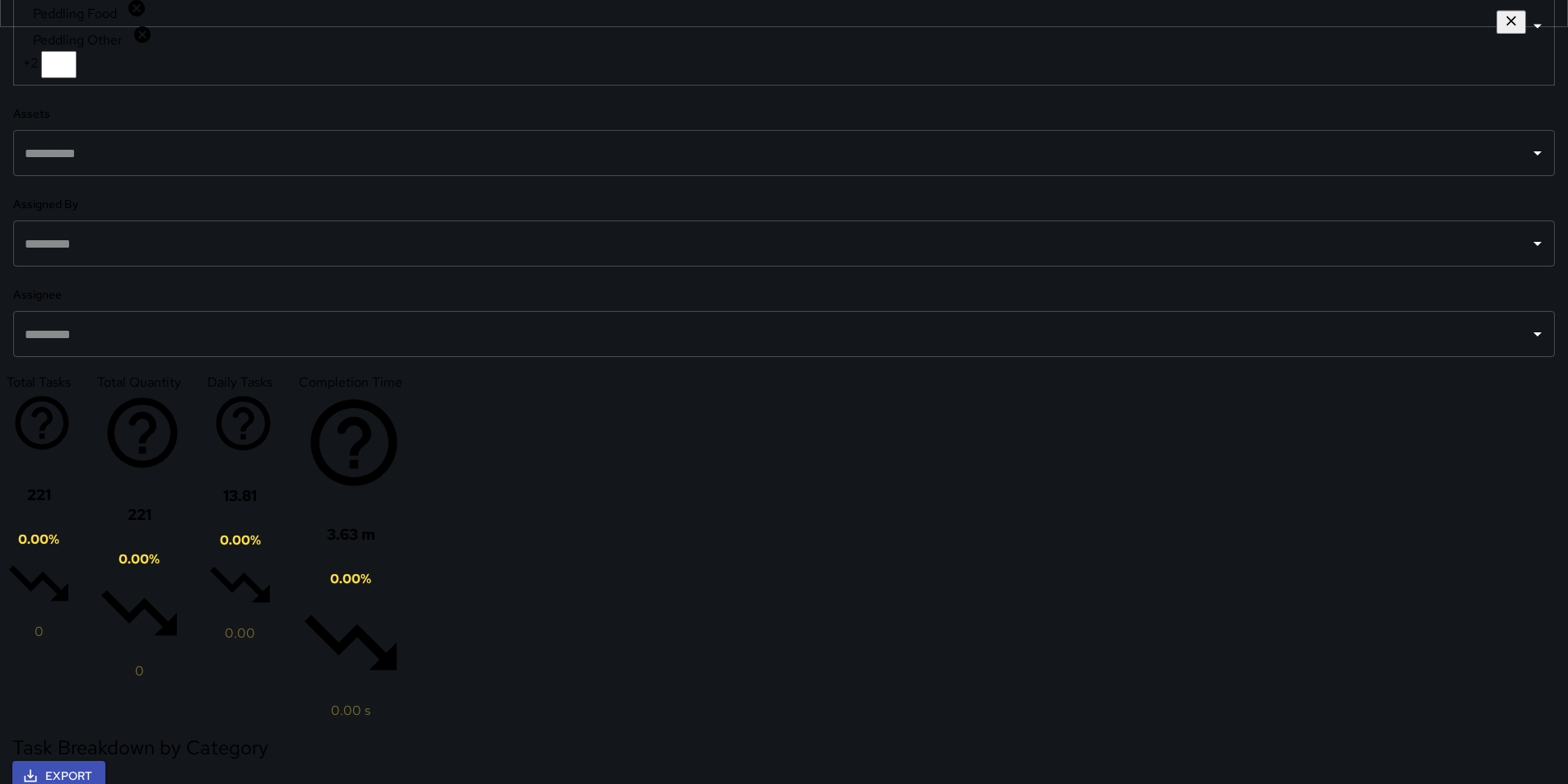
scroll to position [636, 0]
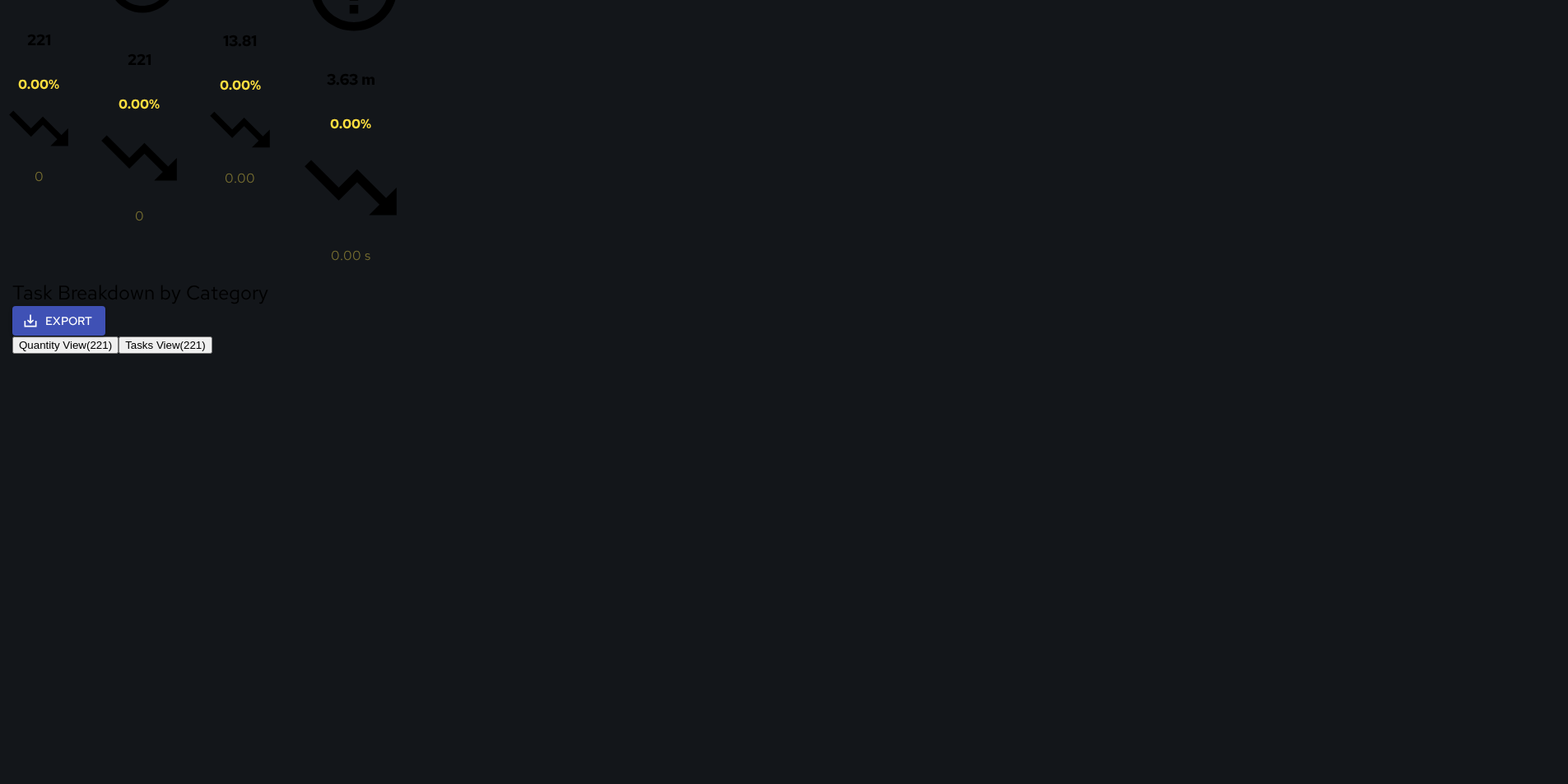
scroll to position [526, 0]
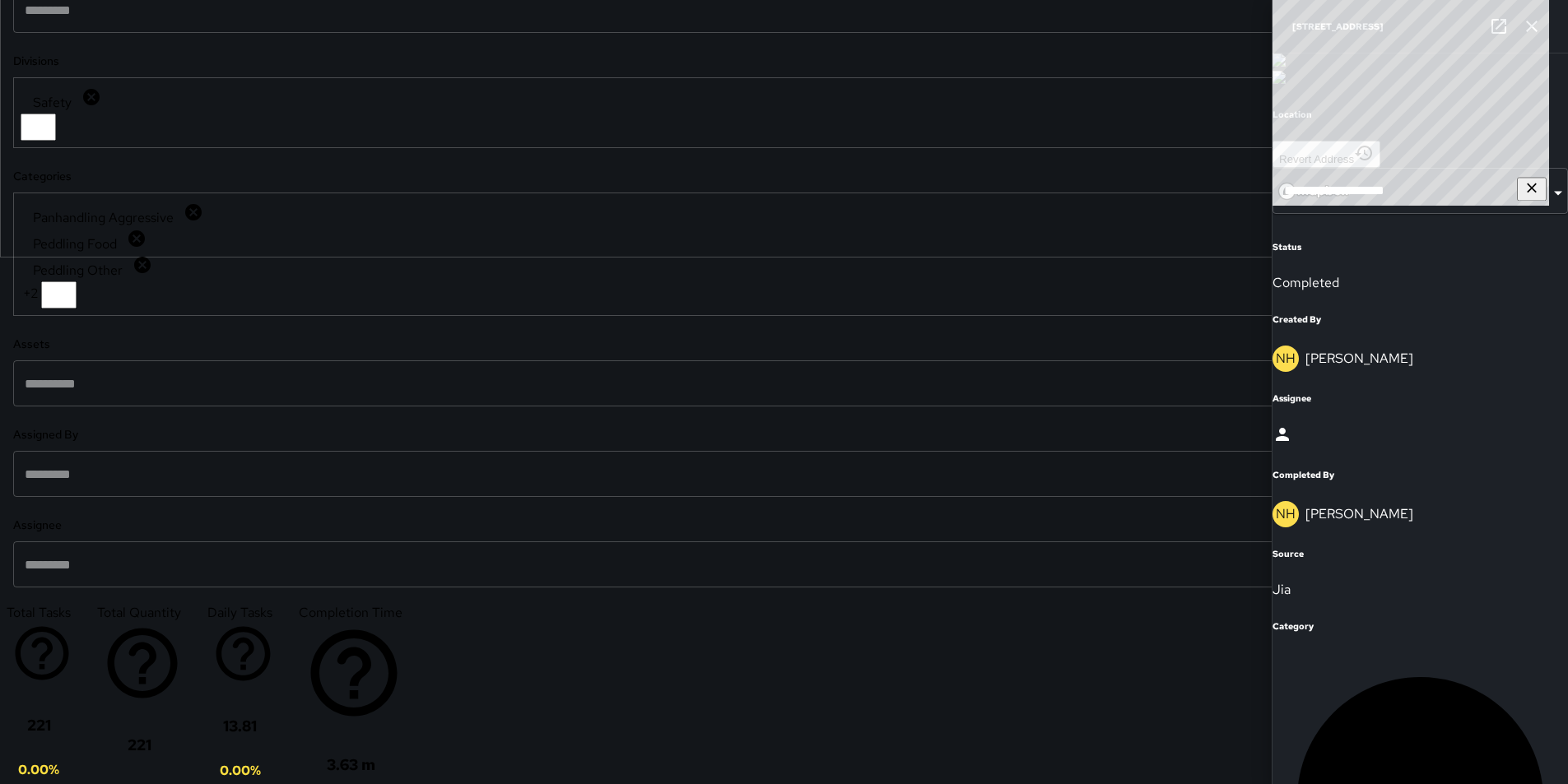
scroll to position [2976, 0]
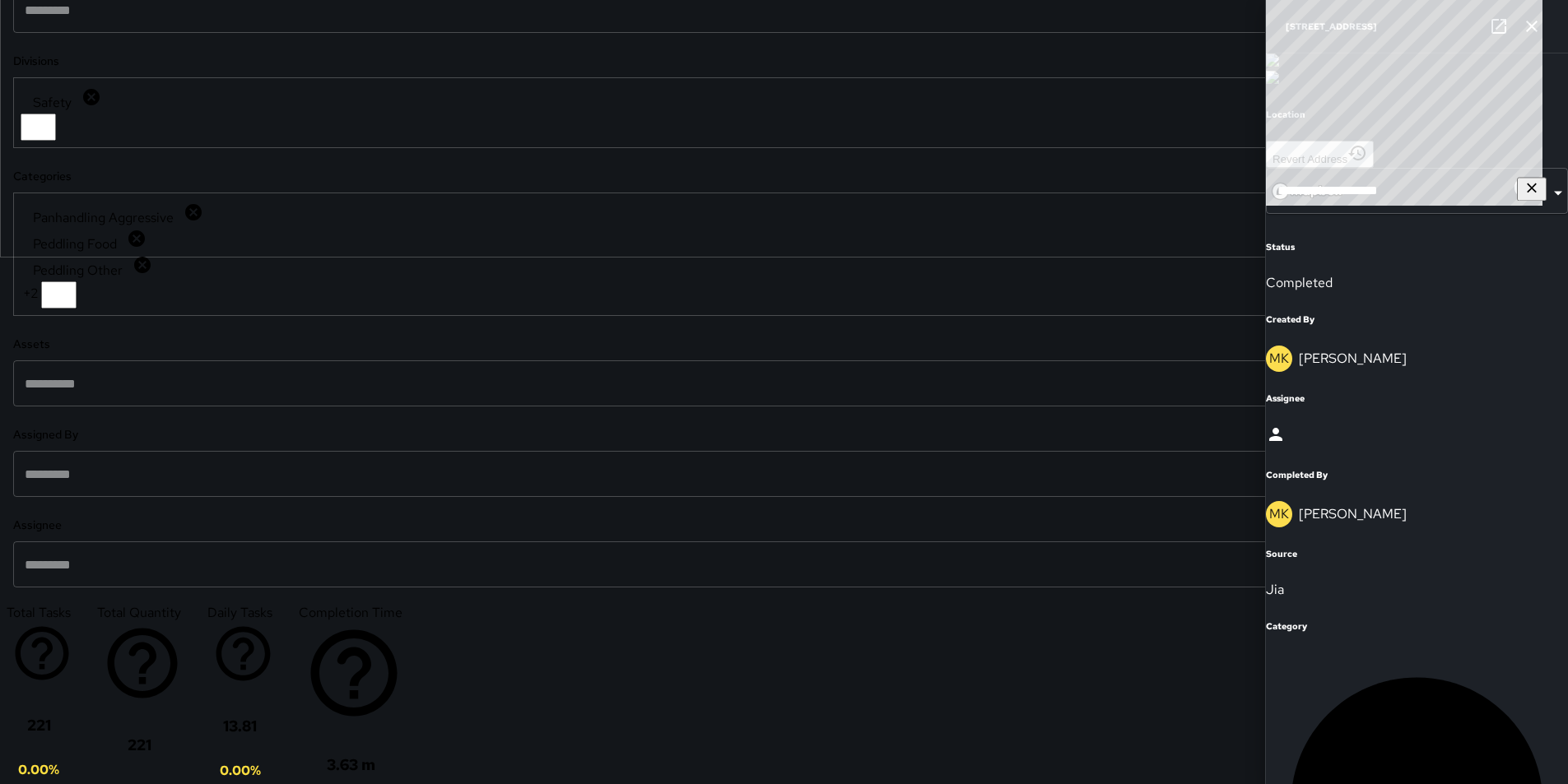
scroll to position [3345, 0]
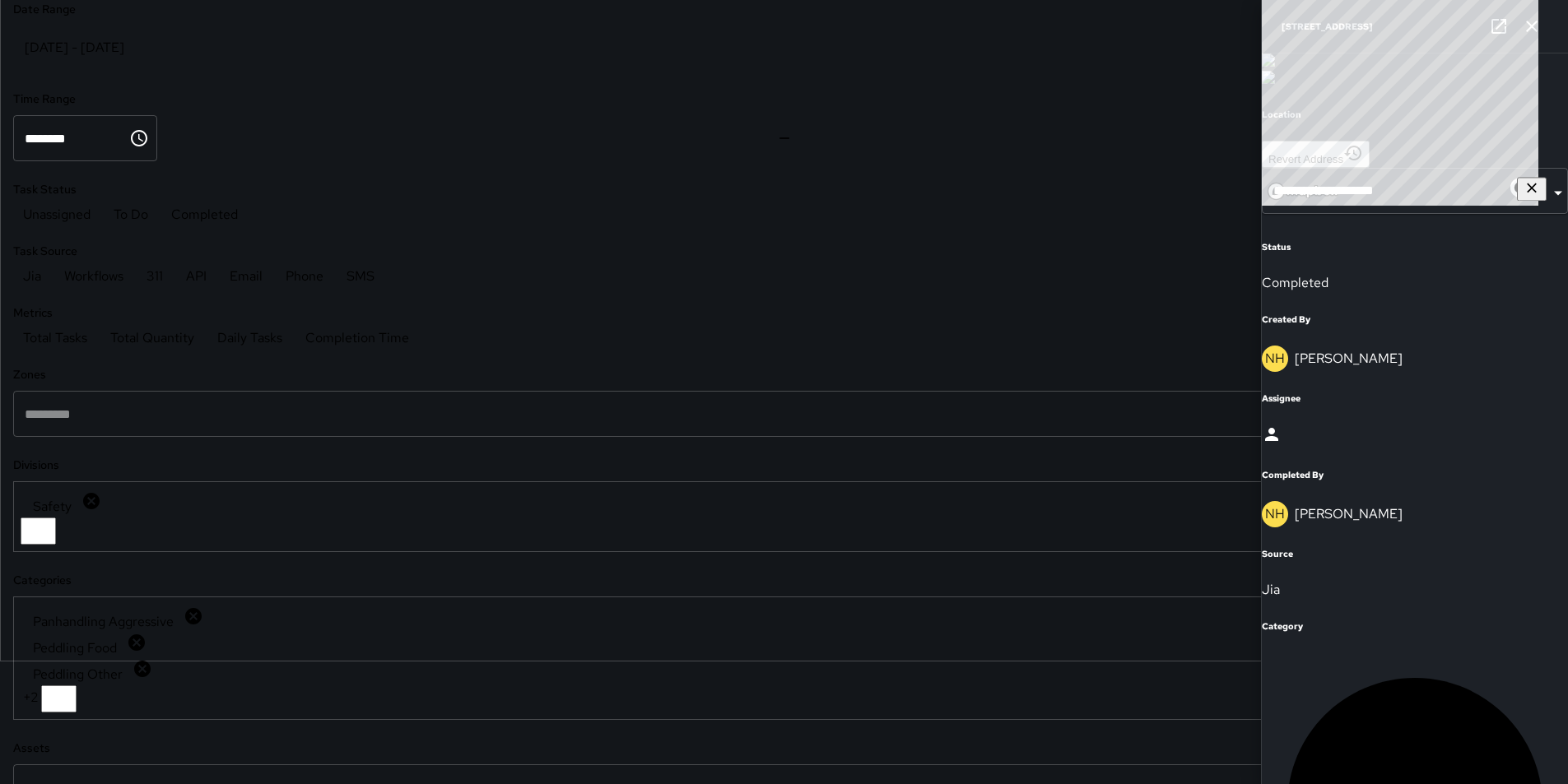
scroll to position [0, 0]
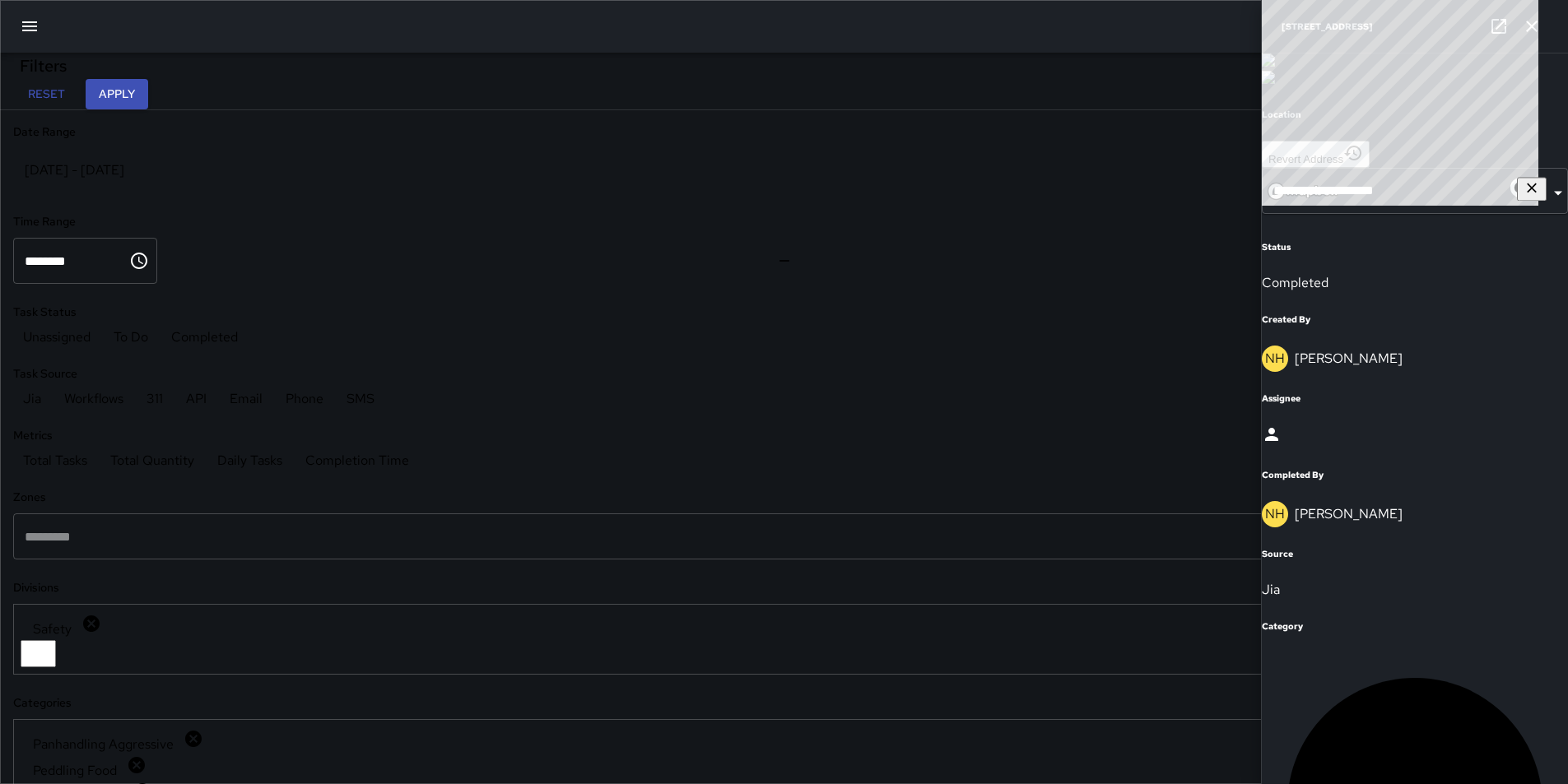
click at [1535, 25] on icon "button" at bounding box center [1532, 26] width 20 height 20
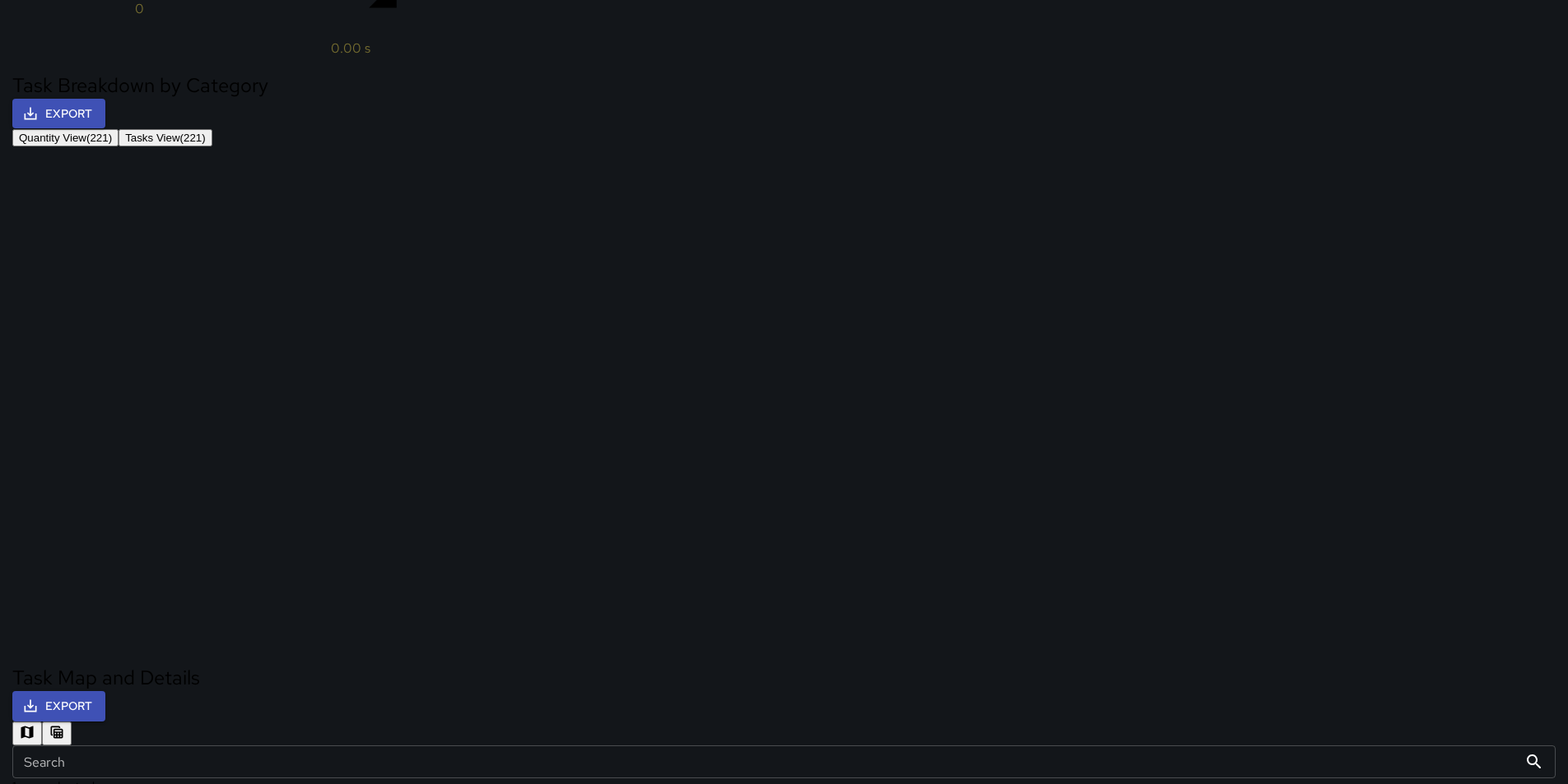
scroll to position [1587, 0]
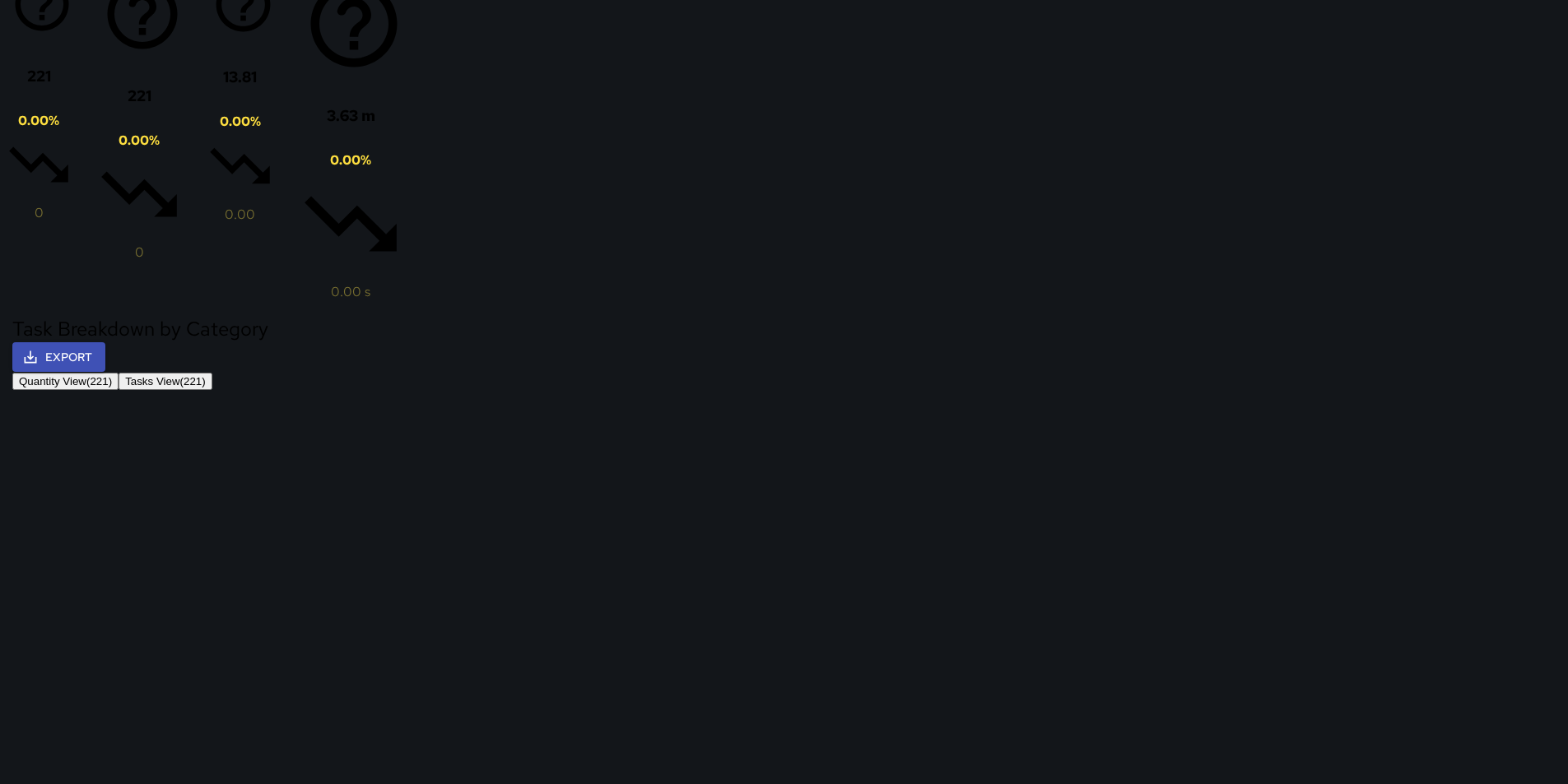
scroll to position [2983, 0]
